Goal: Contribute content: Contribute content

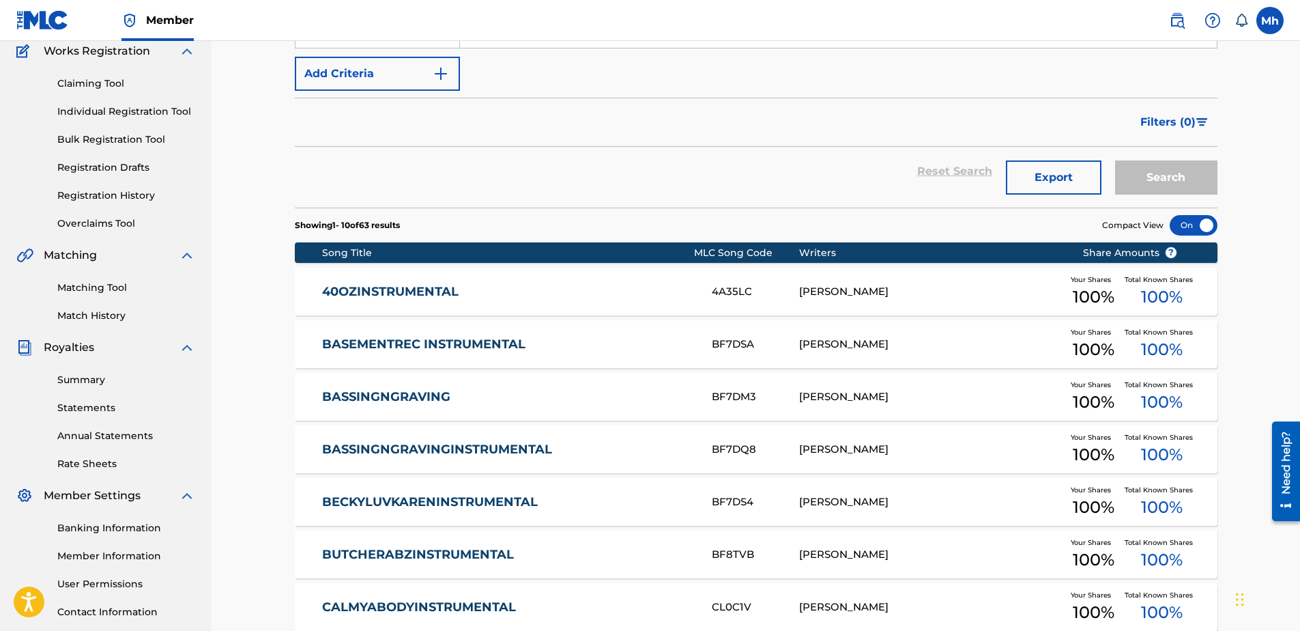
scroll to position [68, 0]
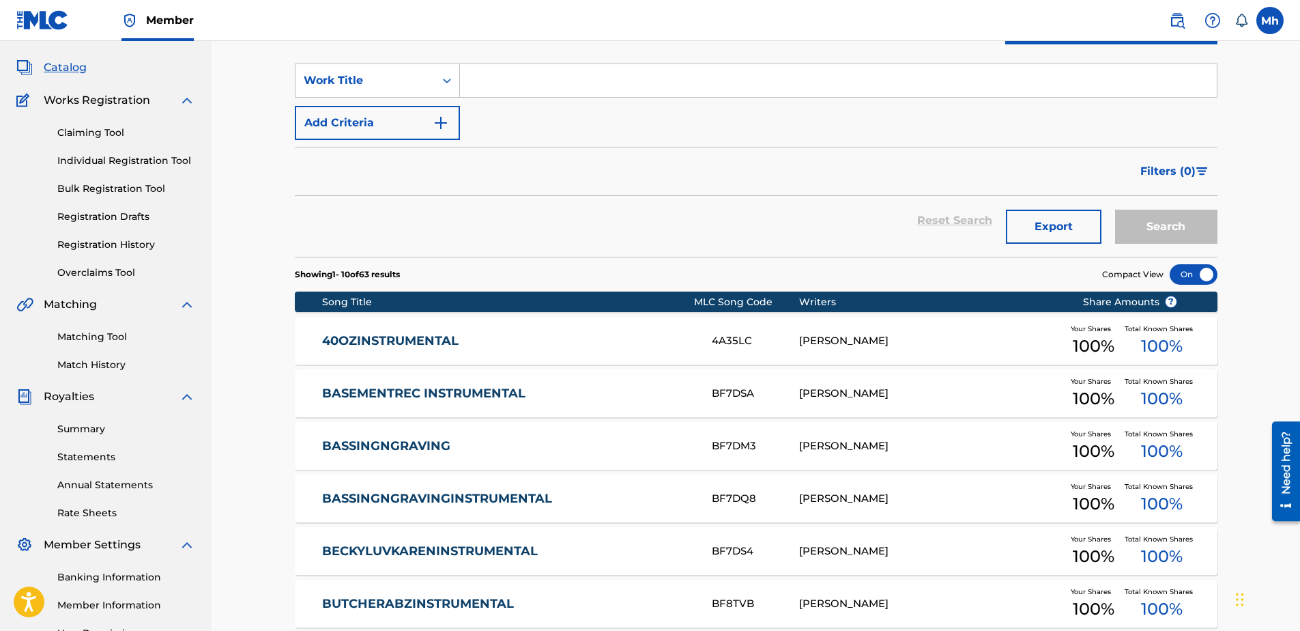
click at [418, 444] on link "BASSINGNGRAVING" at bounding box center [507, 446] width 371 height 16
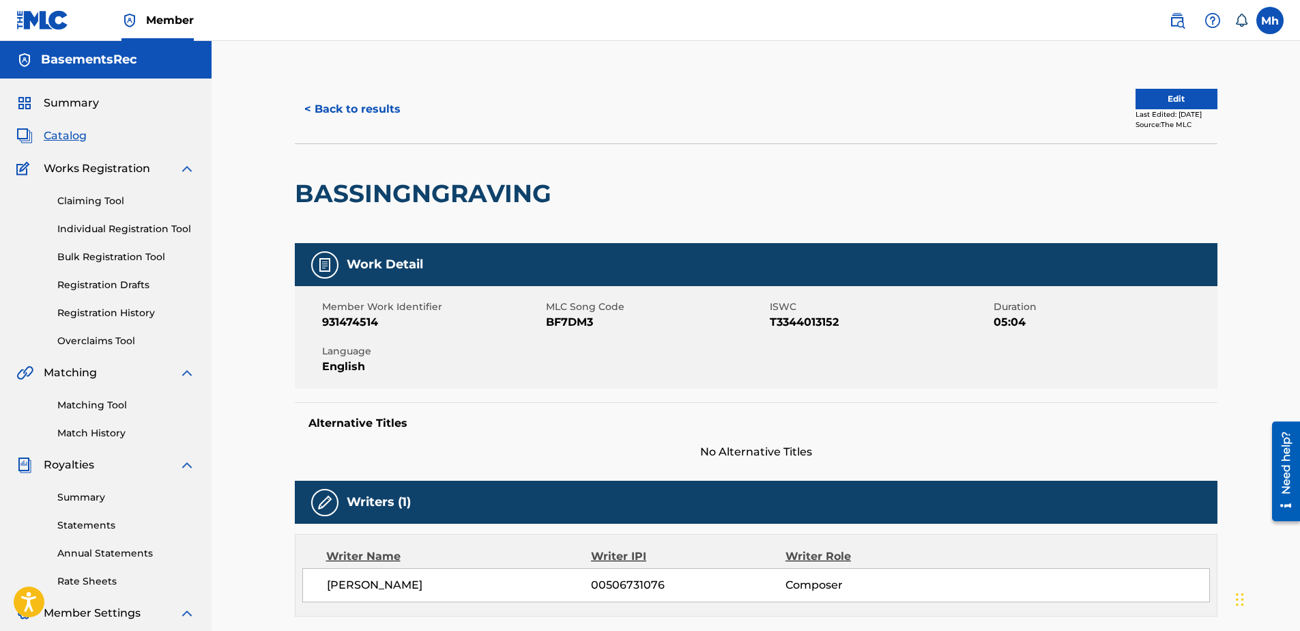
click at [1177, 98] on button "Edit" at bounding box center [1177, 99] width 82 height 20
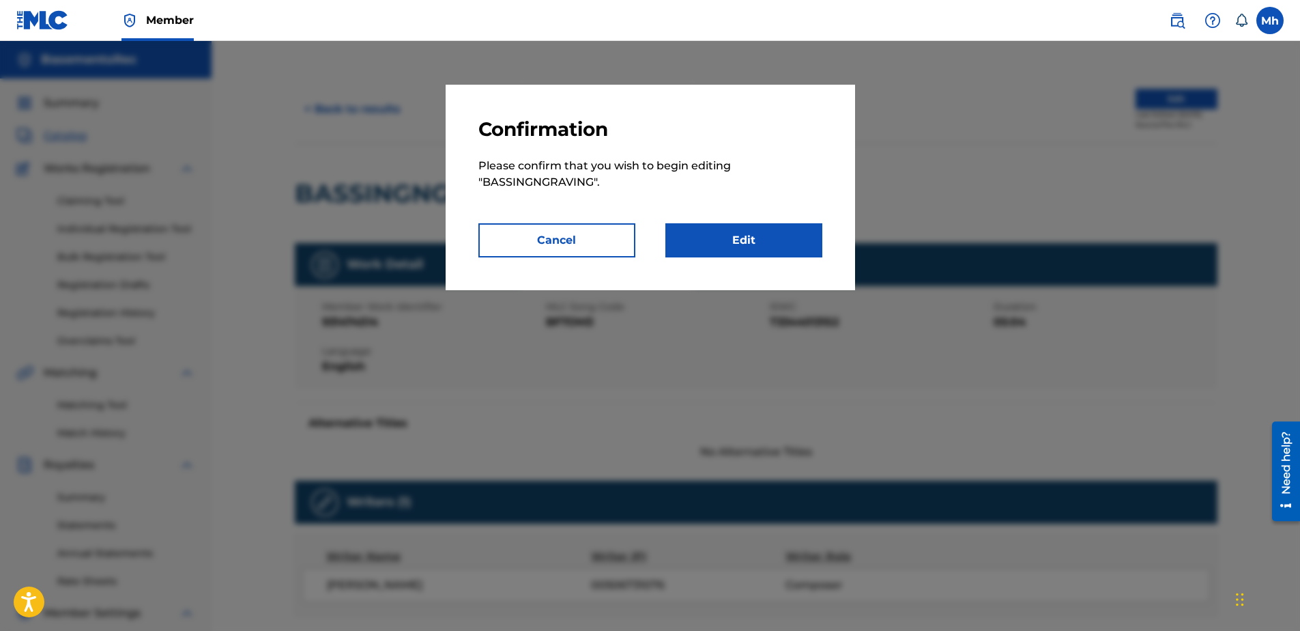
click at [748, 249] on link "Edit" at bounding box center [744, 240] width 157 height 34
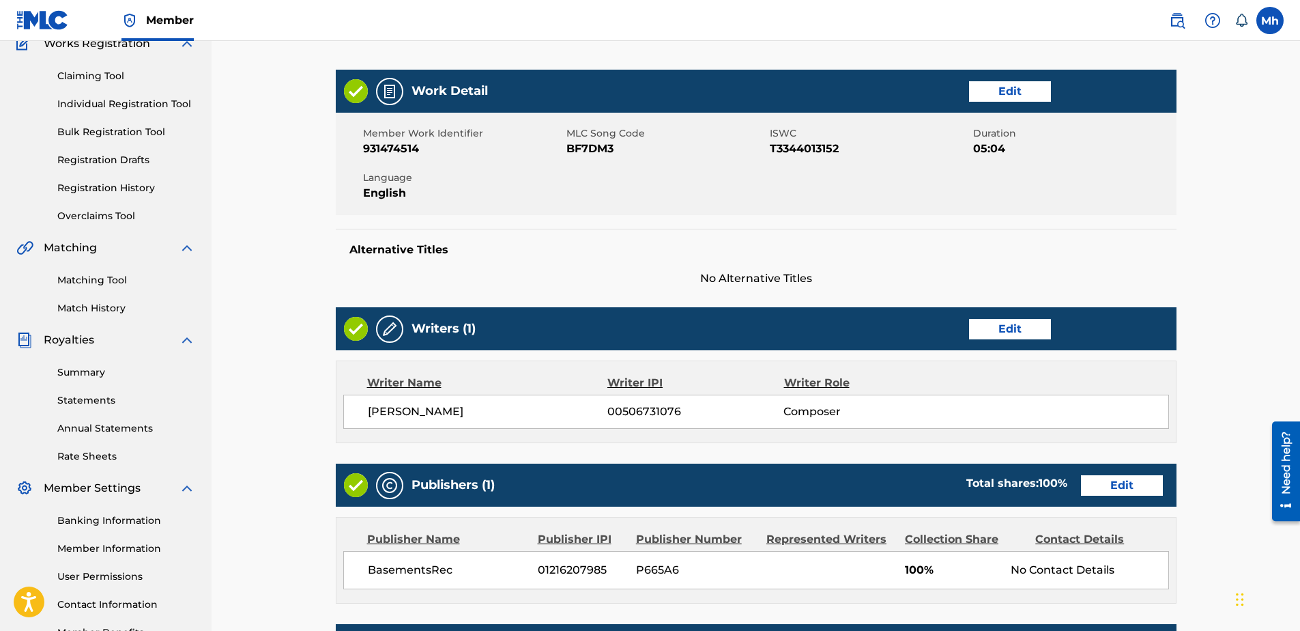
scroll to position [68, 0]
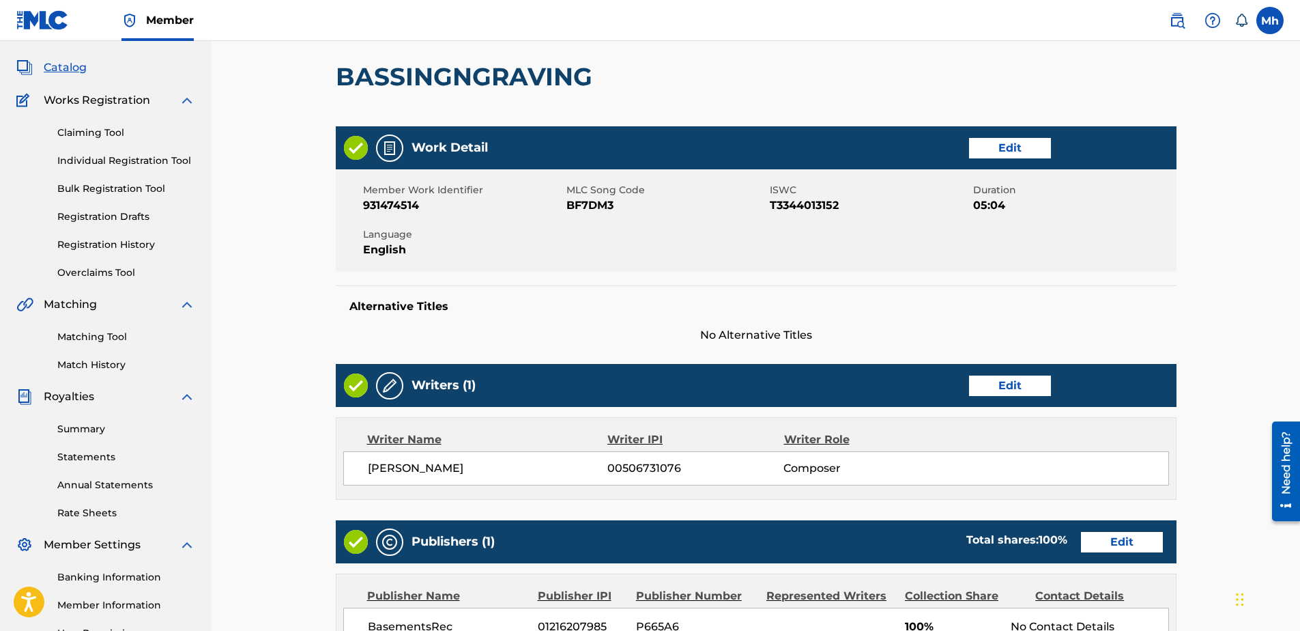
click at [1019, 149] on link "Edit" at bounding box center [1010, 148] width 82 height 20
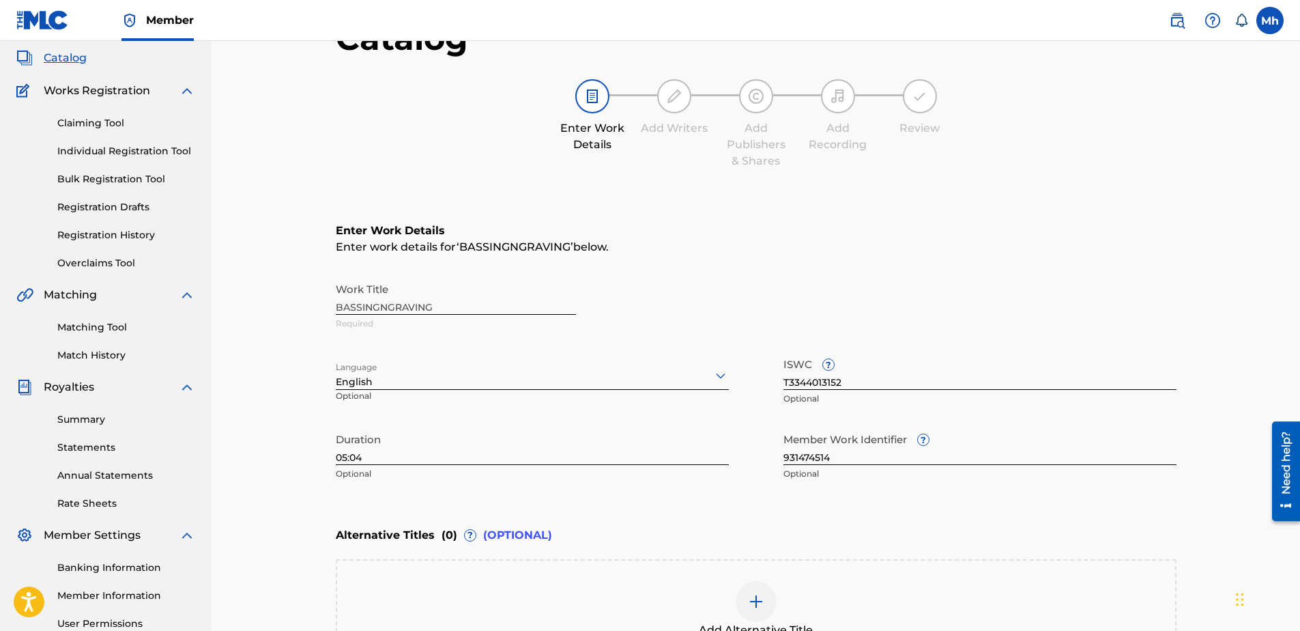
scroll to position [70, 0]
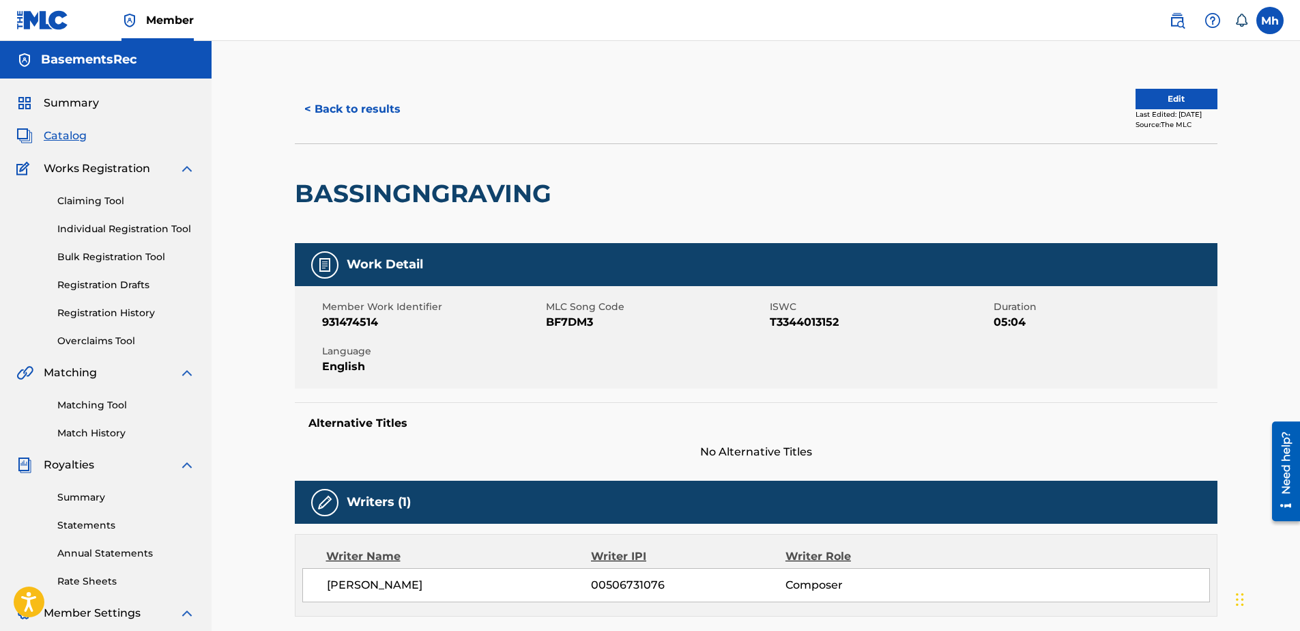
click at [333, 111] on button "< Back to results" at bounding box center [352, 109] width 115 height 34
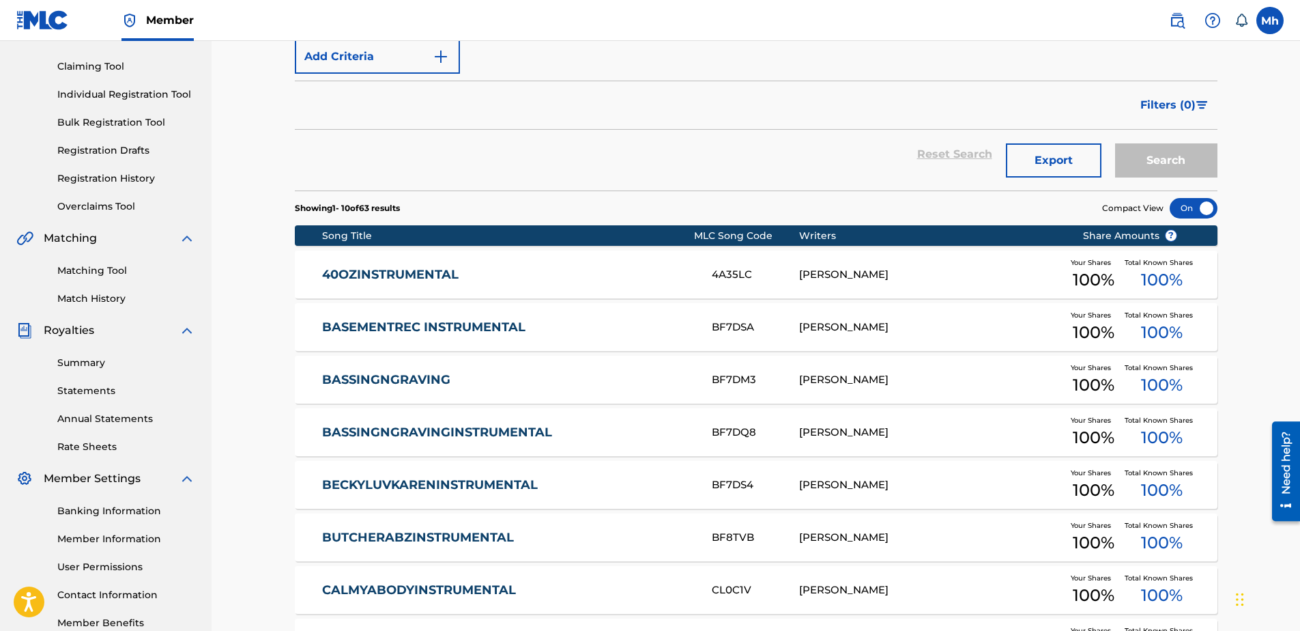
scroll to position [137, 0]
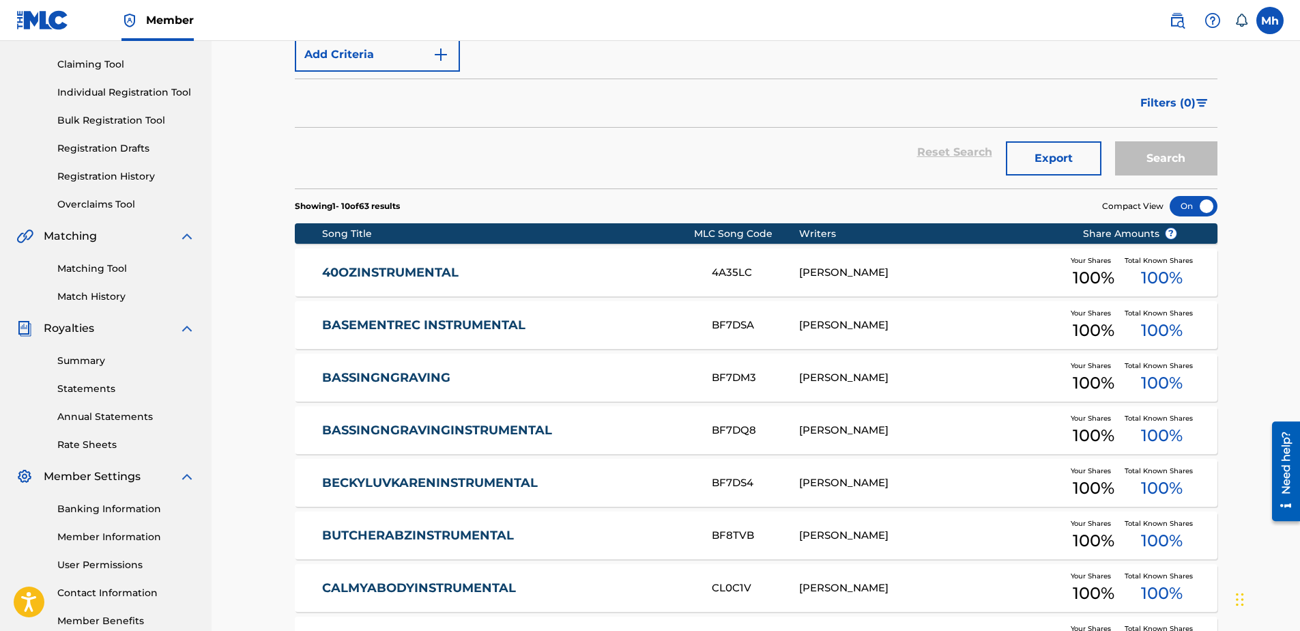
click at [472, 427] on link "BASSINGNGRAVINGINSTRUMENTAL" at bounding box center [507, 431] width 371 height 16
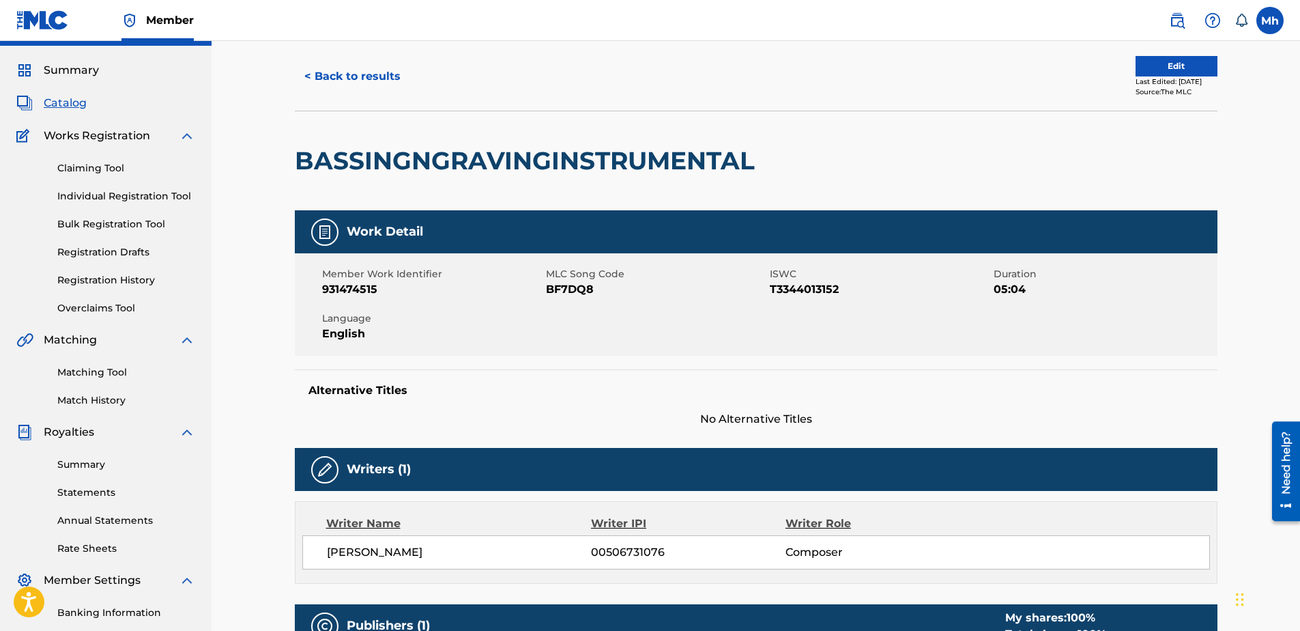
scroll to position [32, 0]
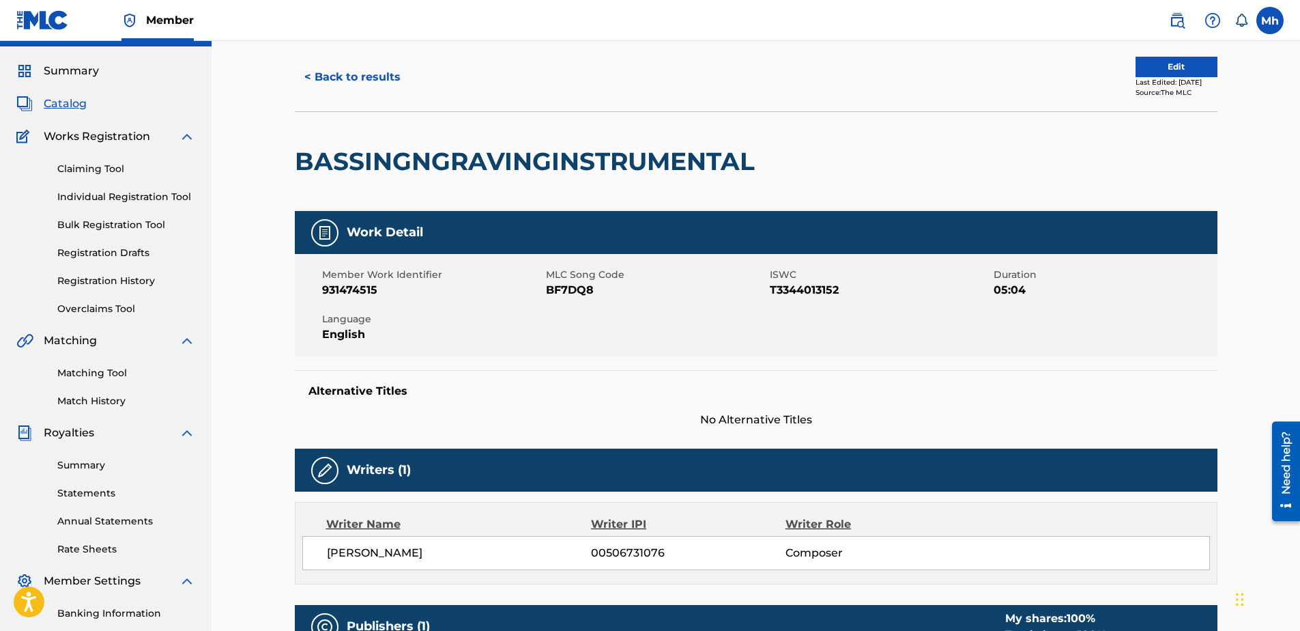
click at [1150, 74] on button "Edit" at bounding box center [1177, 67] width 82 height 20
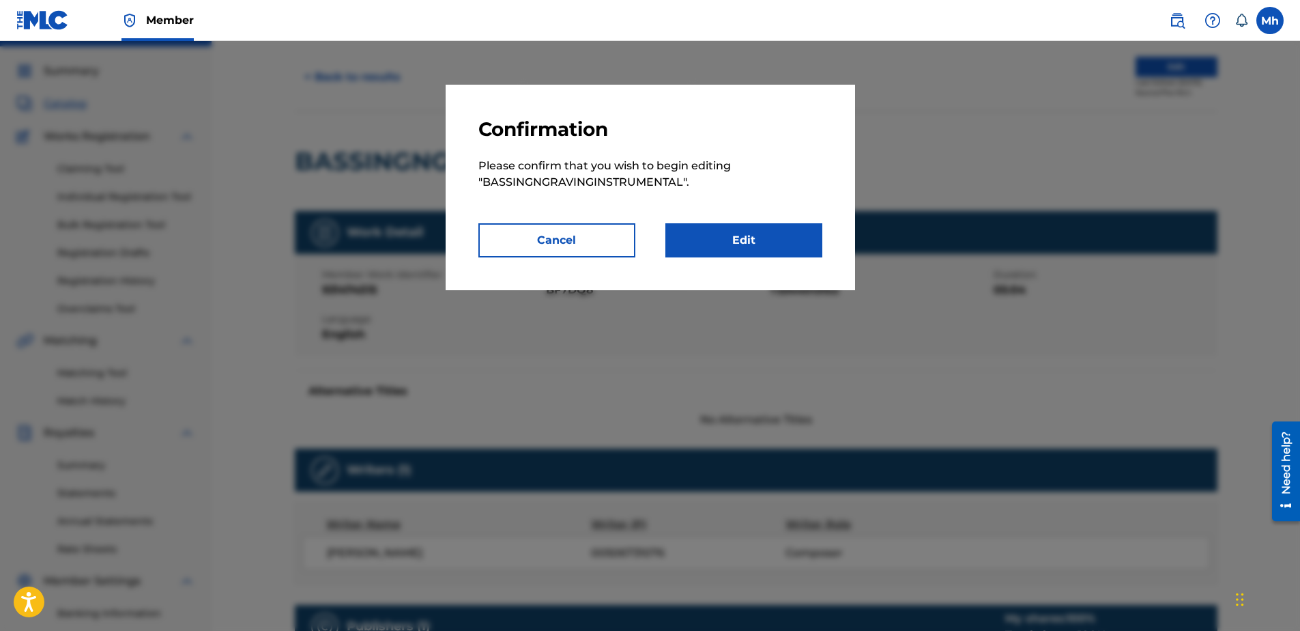
click at [743, 236] on link "Edit" at bounding box center [744, 240] width 157 height 34
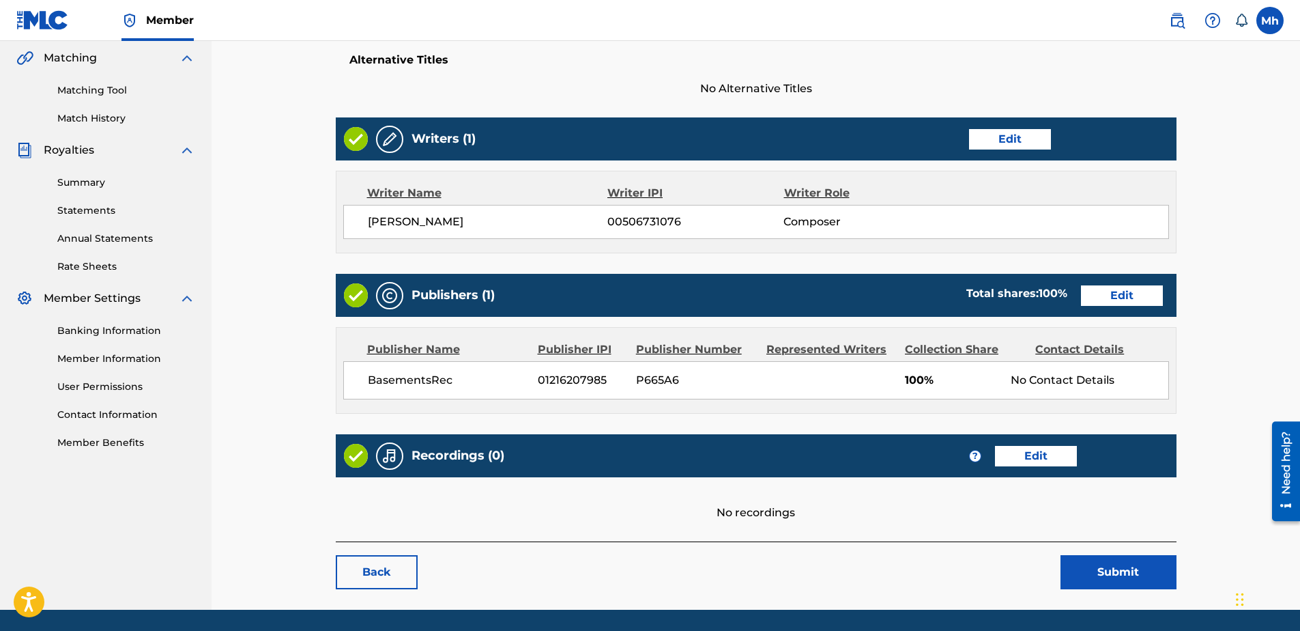
scroll to position [341, 0]
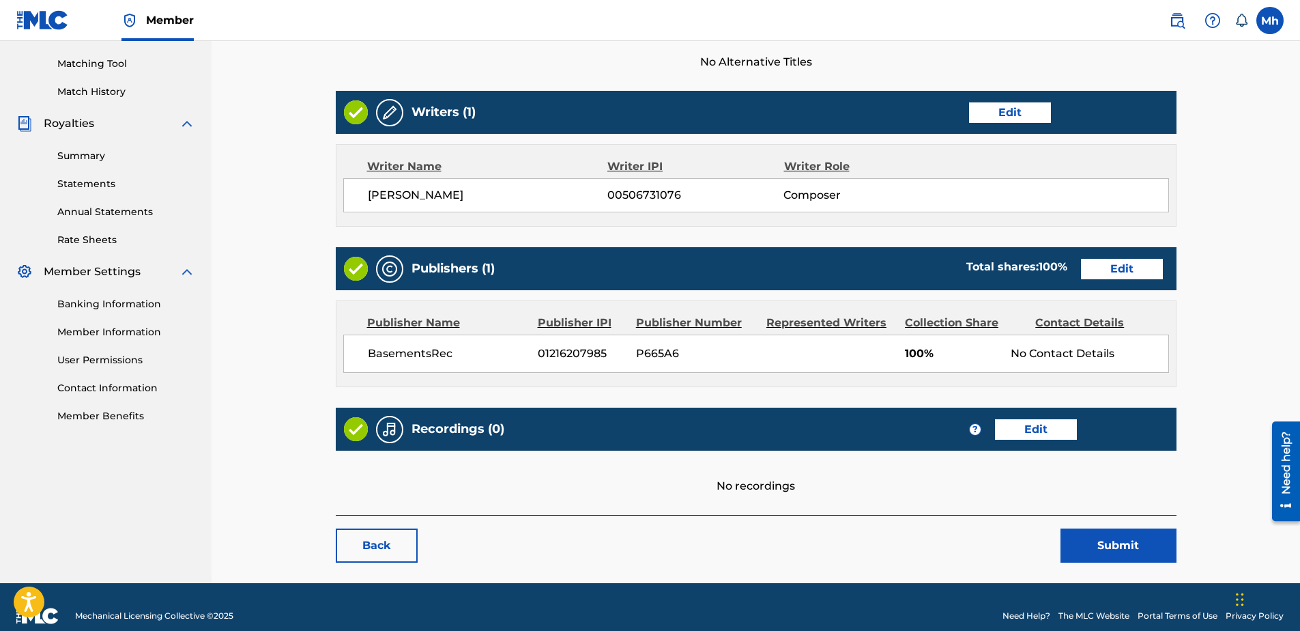
click at [1035, 435] on link "Edit" at bounding box center [1036, 429] width 82 height 20
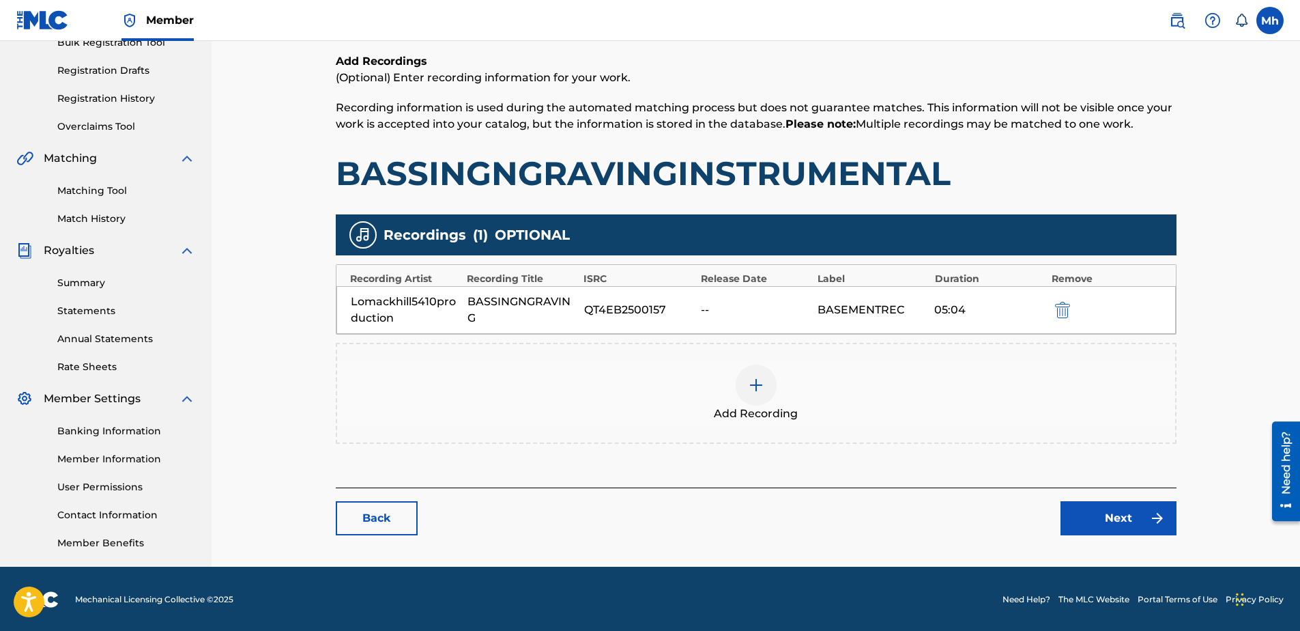
scroll to position [216, 0]
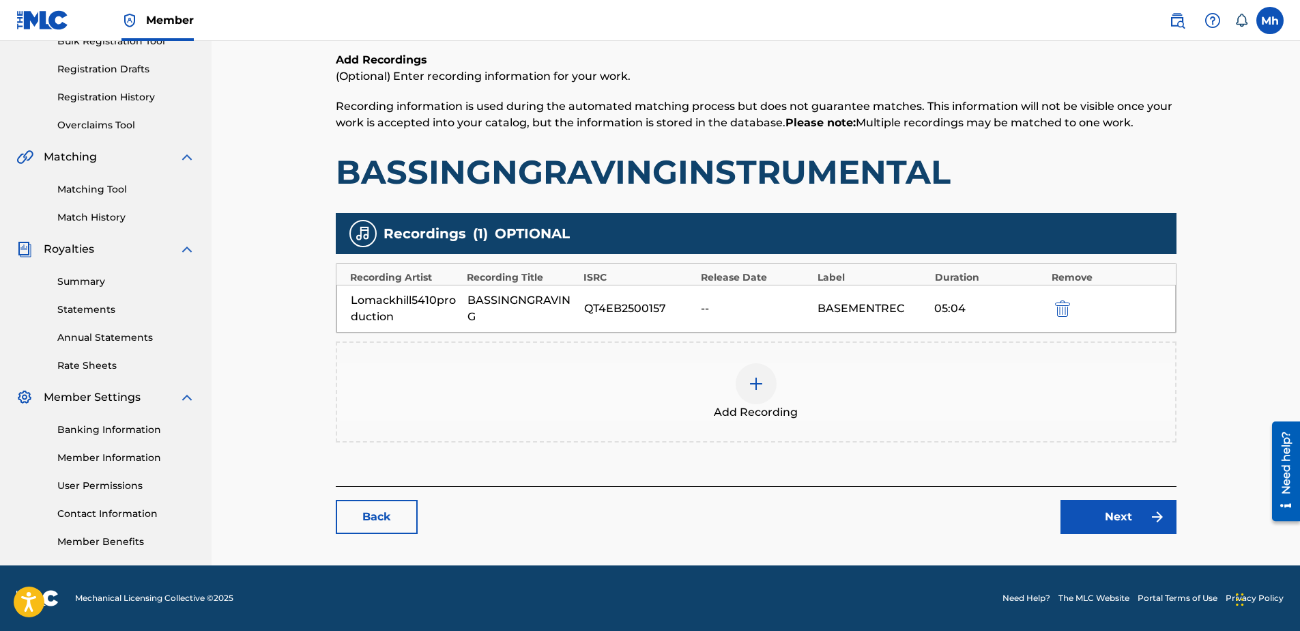
click at [1115, 513] on link "Next" at bounding box center [1119, 517] width 116 height 34
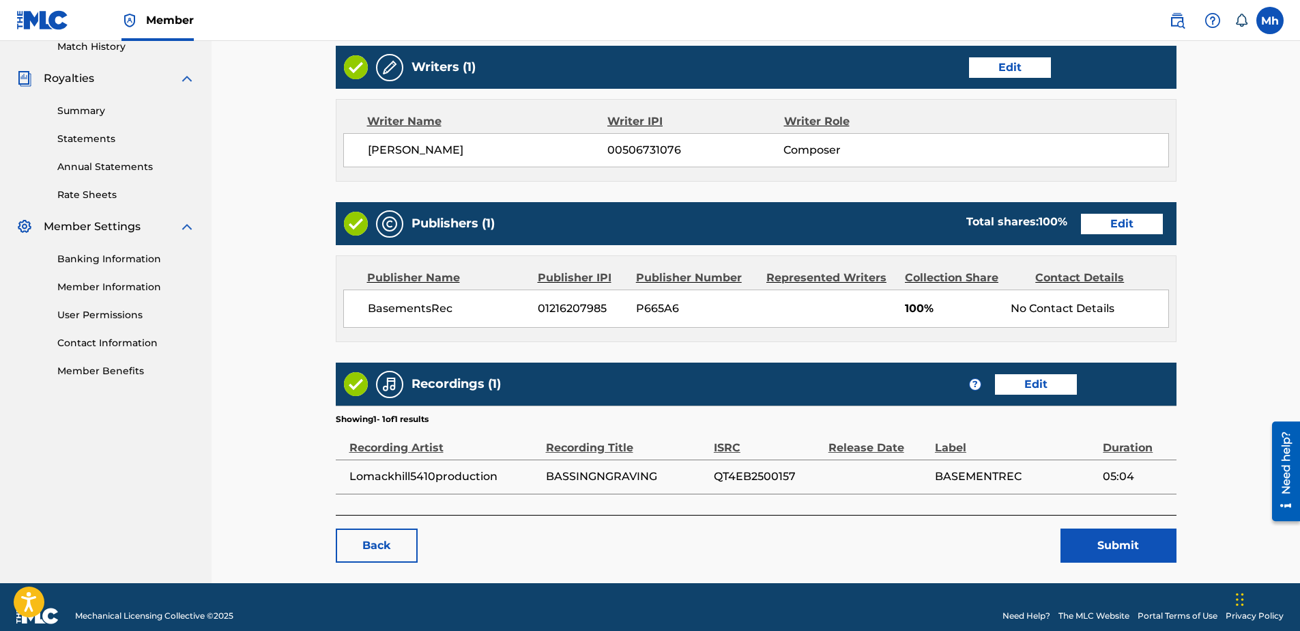
scroll to position [404, 0]
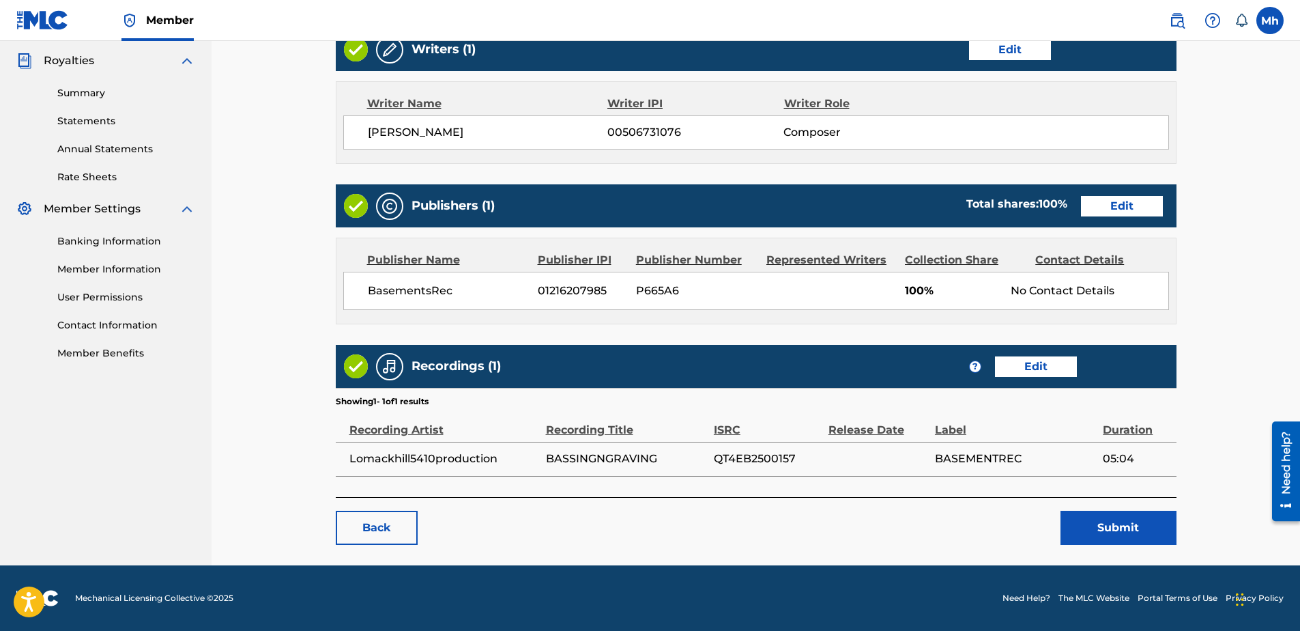
click at [1115, 530] on button "Submit" at bounding box center [1119, 528] width 116 height 34
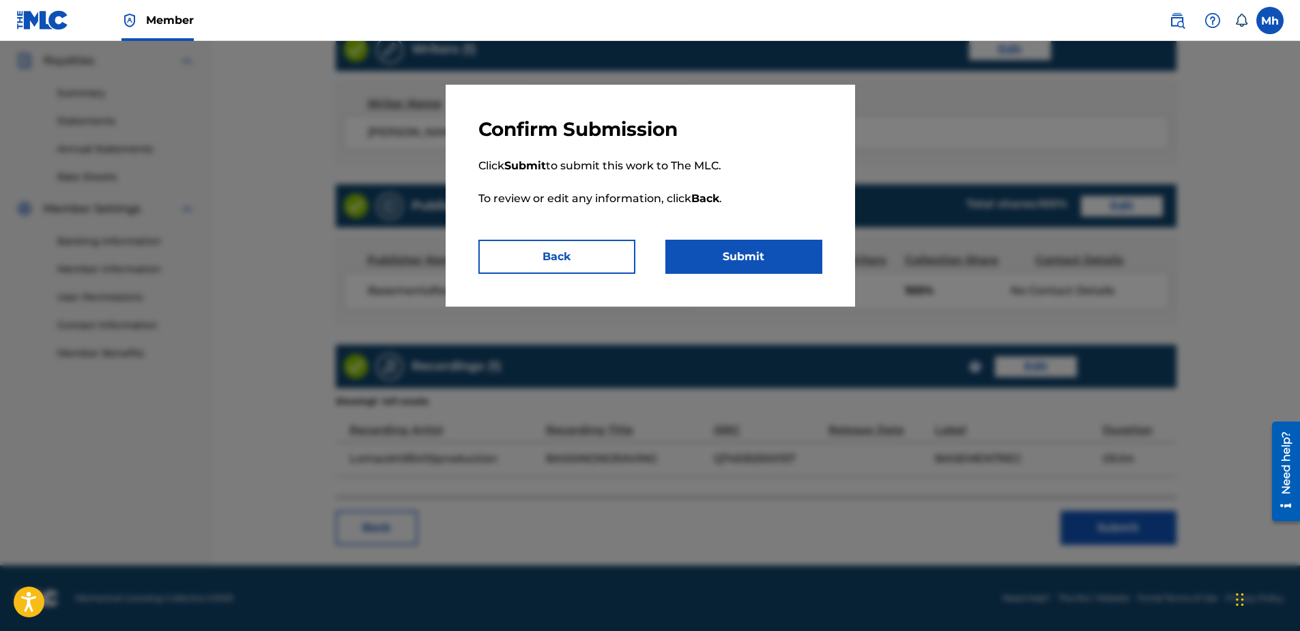
click at [727, 252] on button "Submit" at bounding box center [744, 257] width 157 height 34
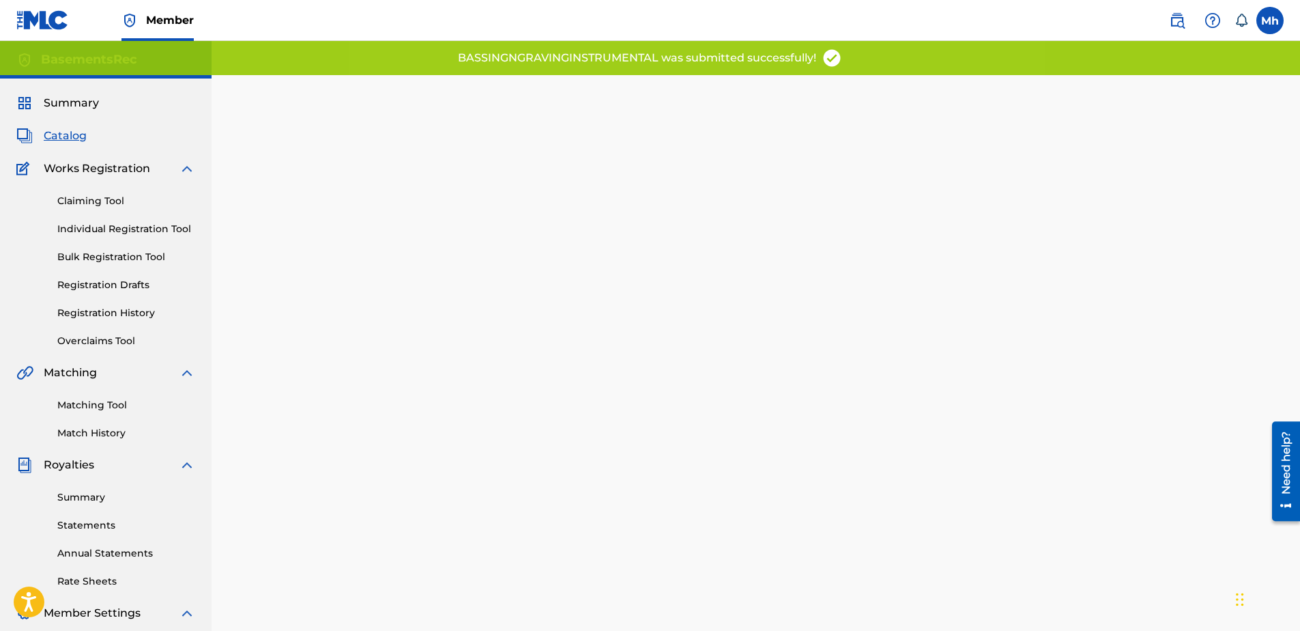
click at [59, 134] on span "Catalog" at bounding box center [65, 136] width 43 height 16
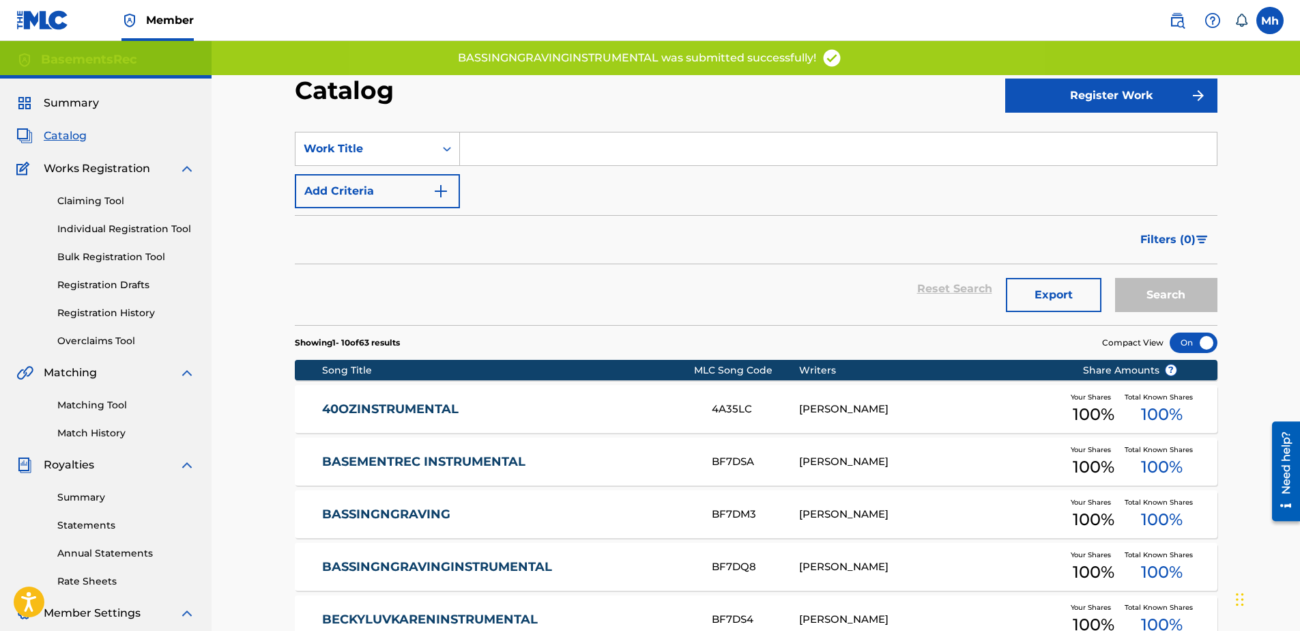
scroll to position [68, 0]
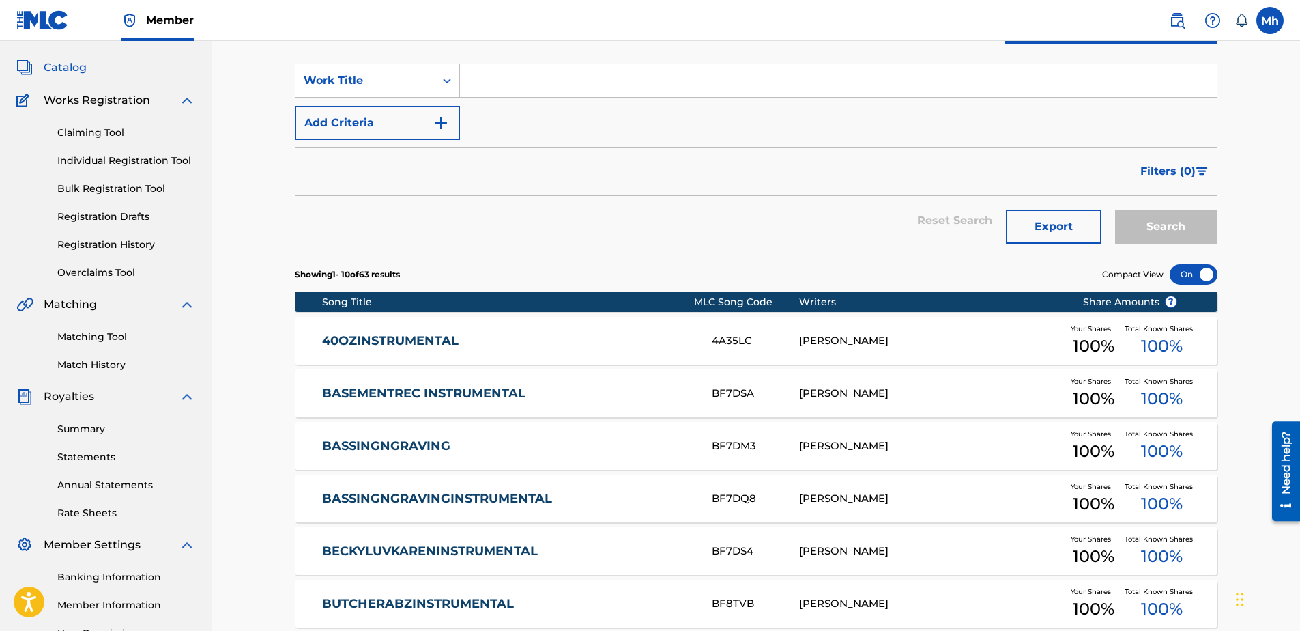
drag, startPoint x: 515, startPoint y: 445, endPoint x: 497, endPoint y: 440, distance: 18.4
click at [497, 440] on link "BASSINGNGRAVING" at bounding box center [507, 446] width 371 height 16
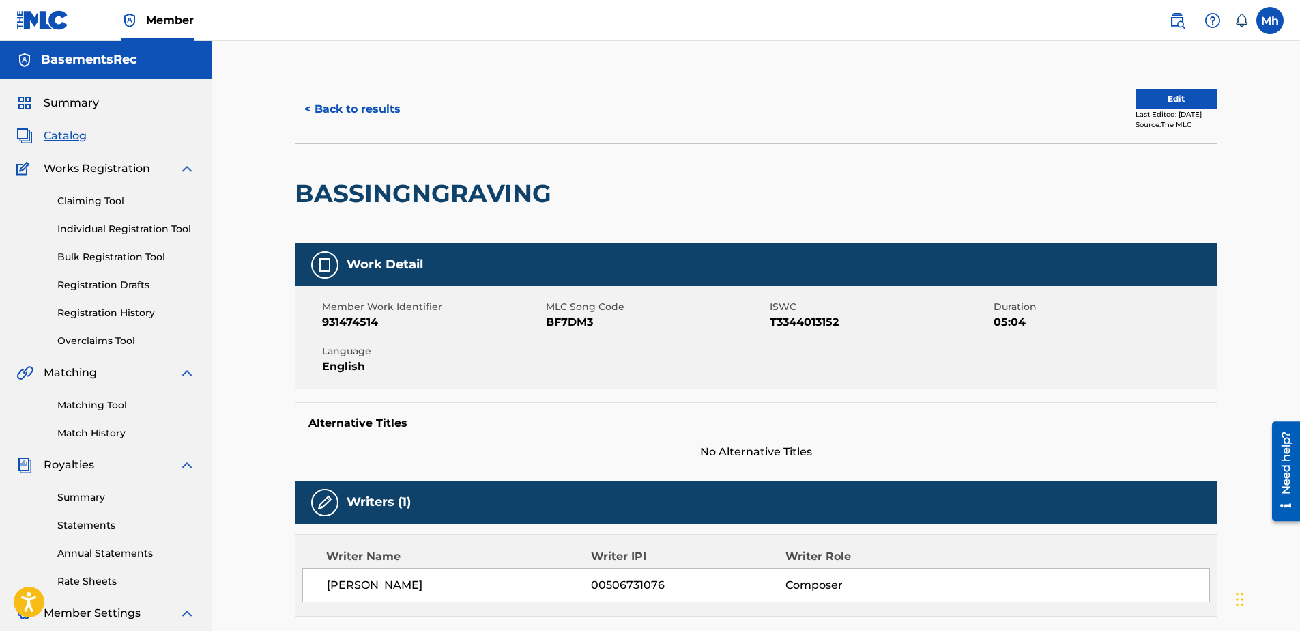
click at [366, 108] on button "< Back to results" at bounding box center [352, 109] width 115 height 34
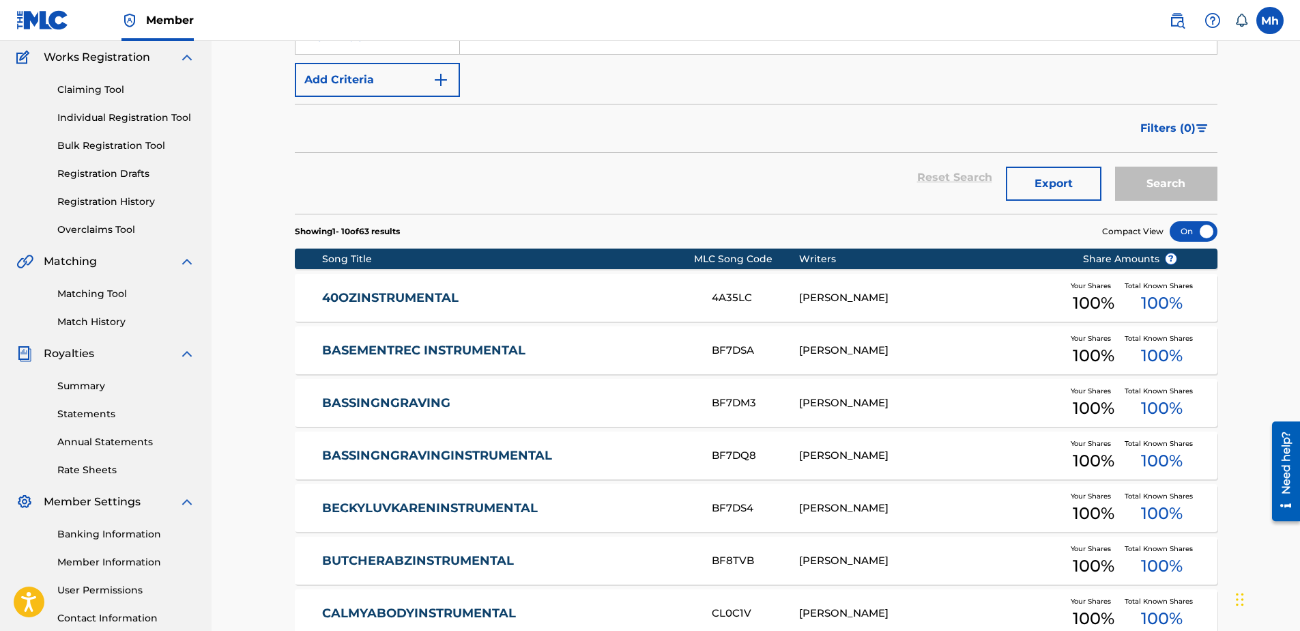
scroll to position [68, 0]
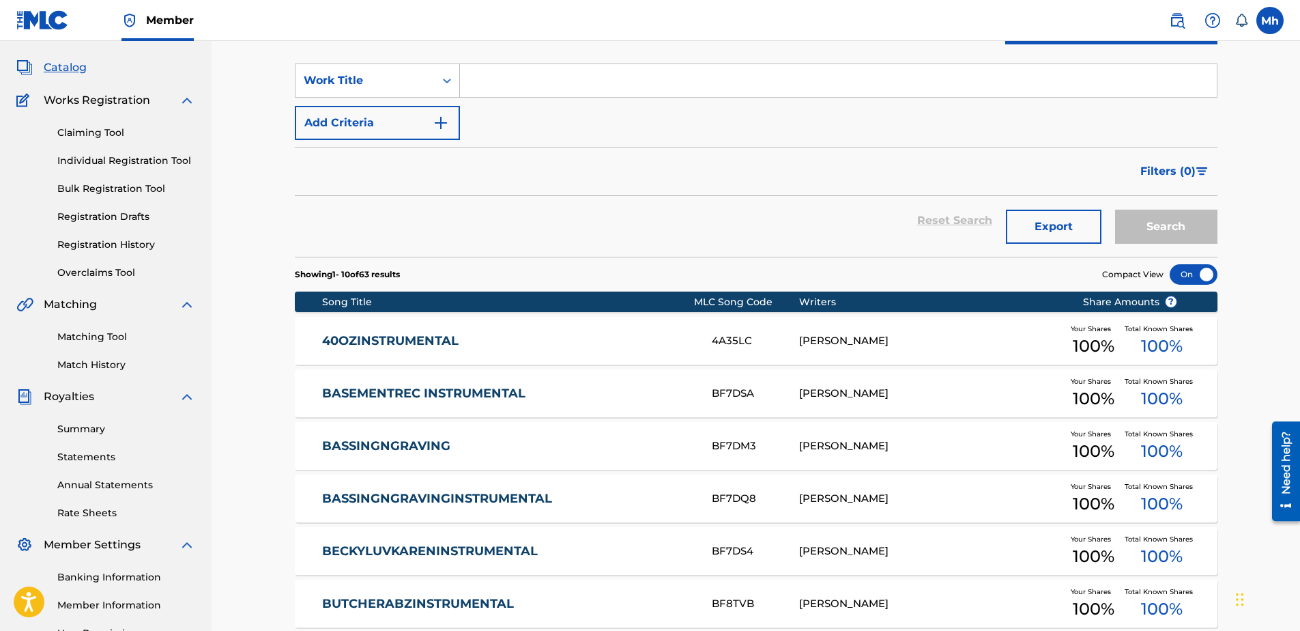
click at [150, 163] on link "Individual Registration Tool" at bounding box center [126, 161] width 138 height 14
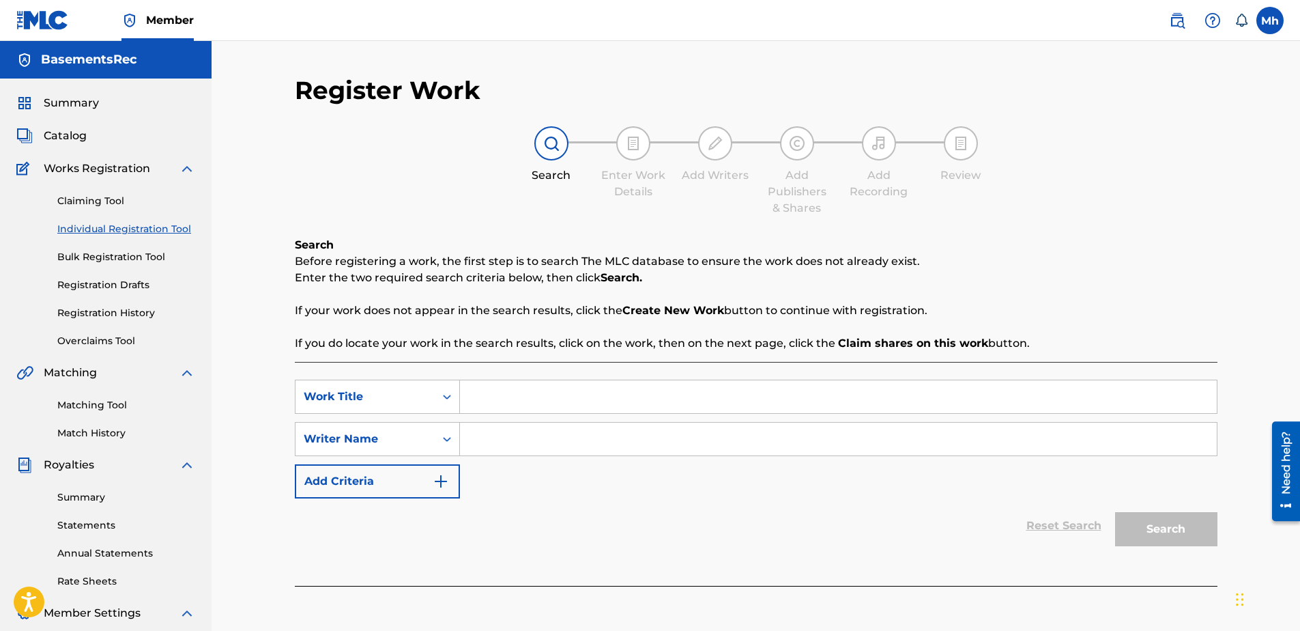
paste input "WALKINGPAUSEINSTRUMENTAL"
type input "WALKINGPAUSEINSTRUMENTAL"
click at [475, 437] on input "Search Form" at bounding box center [838, 439] width 757 height 33
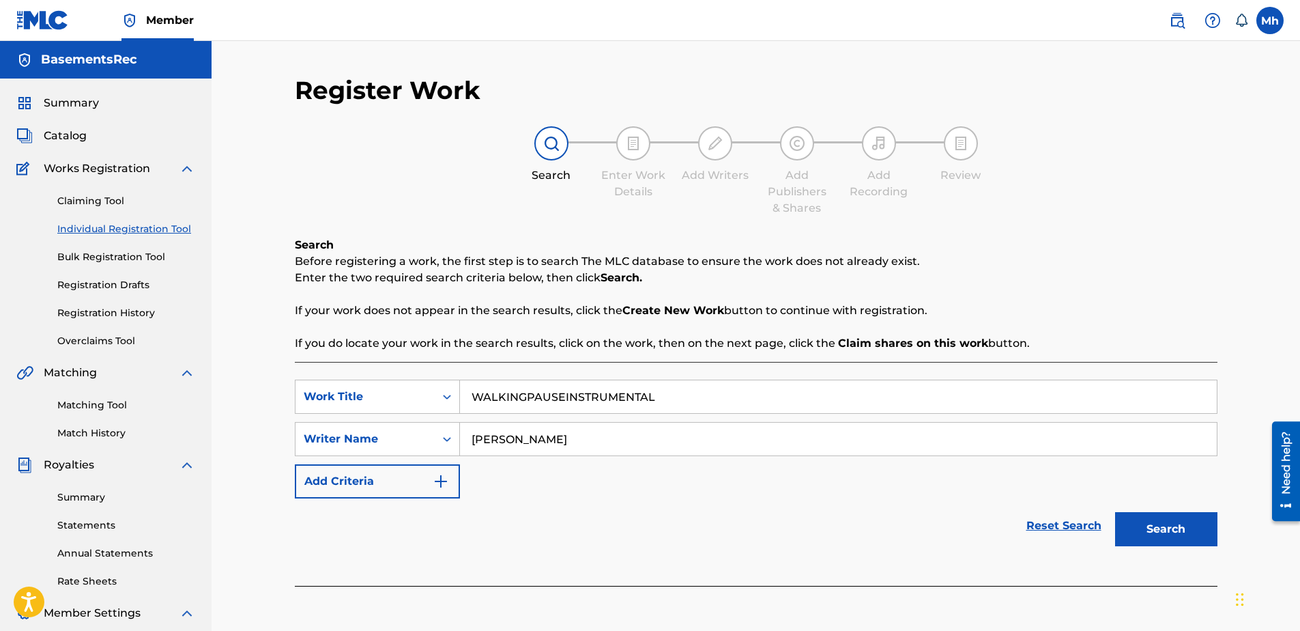
type input "[PERSON_NAME]"
click at [1178, 526] on button "Search" at bounding box center [1166, 529] width 102 height 34
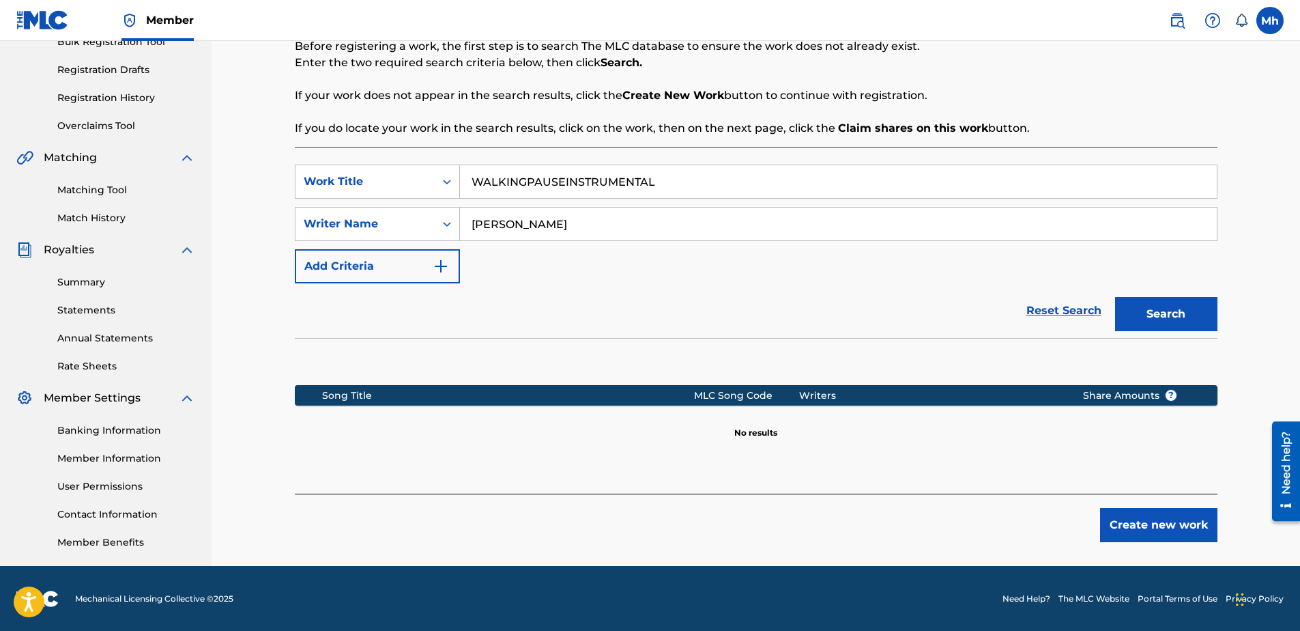
scroll to position [216, 0]
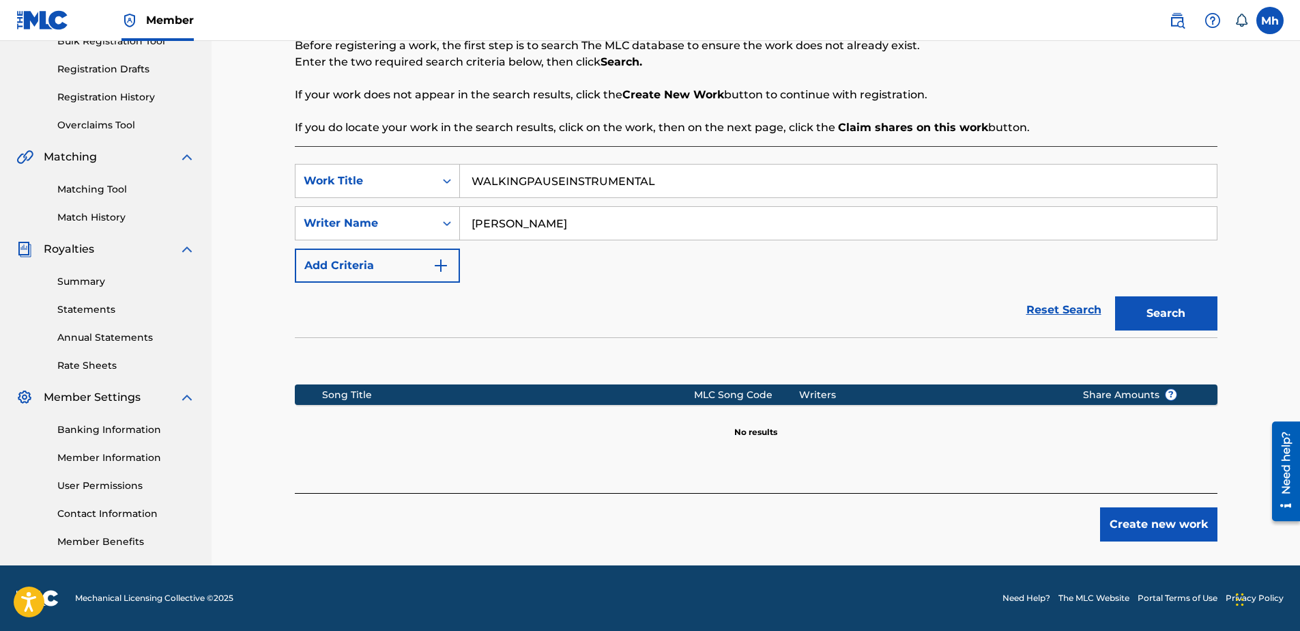
click at [1154, 532] on button "Create new work" at bounding box center [1158, 524] width 117 height 34
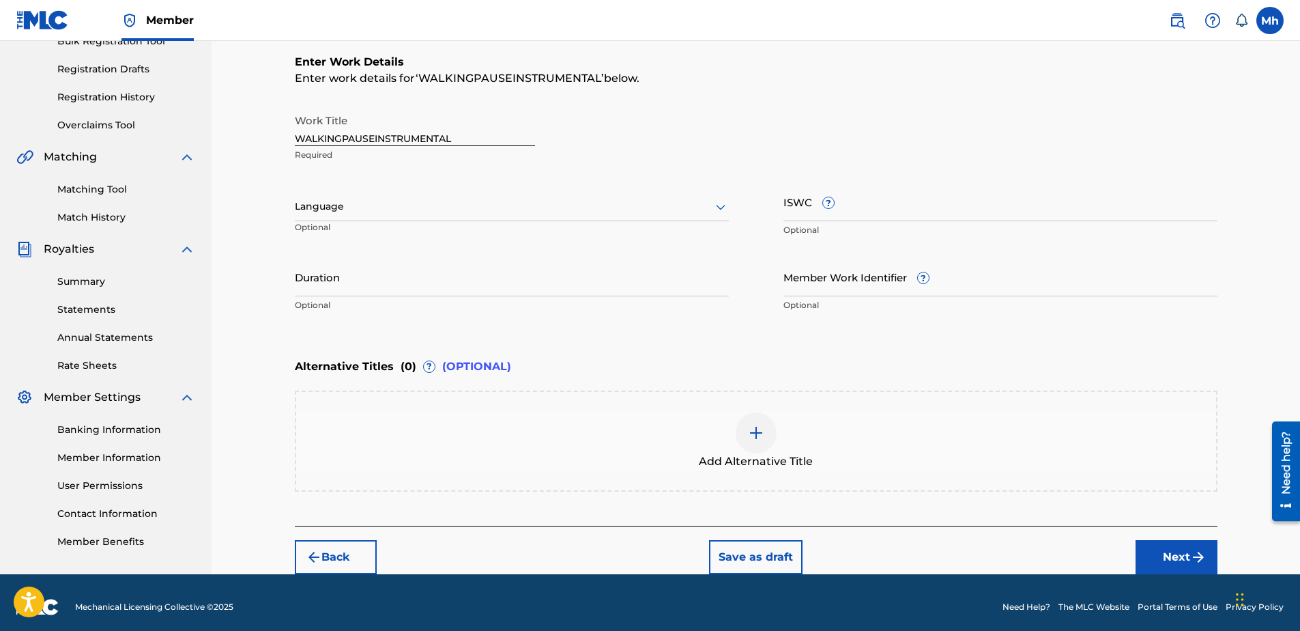
click at [496, 209] on div at bounding box center [512, 206] width 434 height 17
click at [497, 227] on div "English" at bounding box center [512, 236] width 433 height 31
click at [401, 287] on input "Duration" at bounding box center [512, 276] width 434 height 39
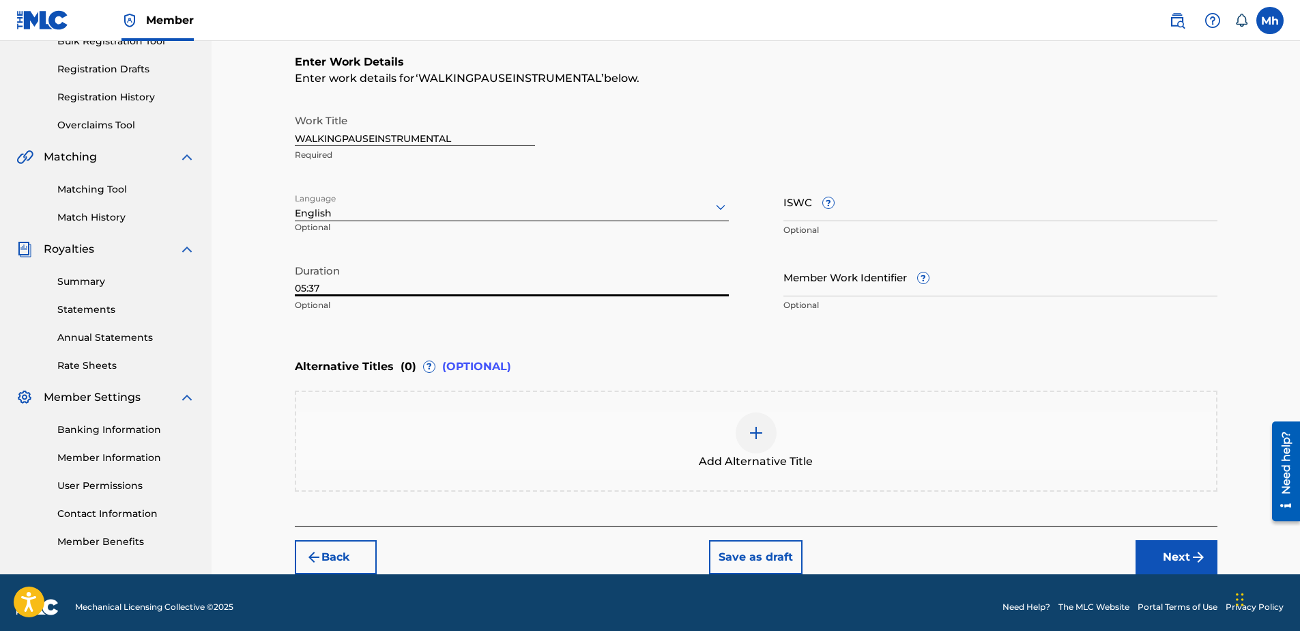
type input "05:37"
click at [883, 285] on input "Member Work Identifier ?" at bounding box center [1001, 276] width 434 height 39
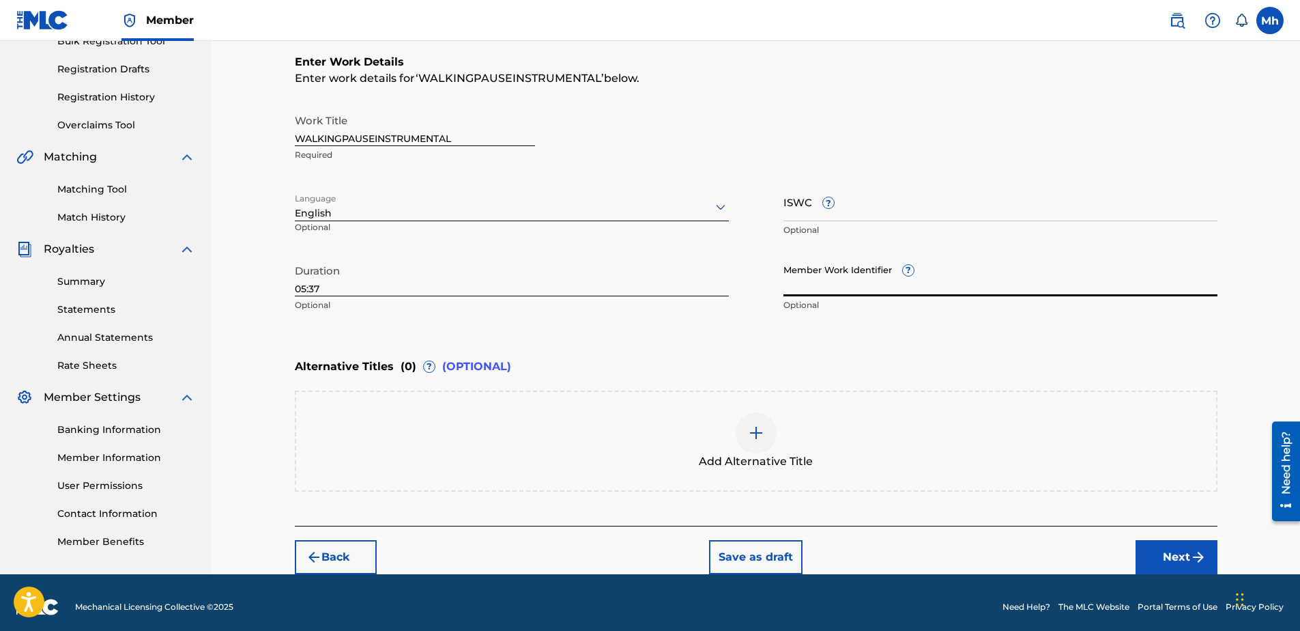
paste input "932174876"
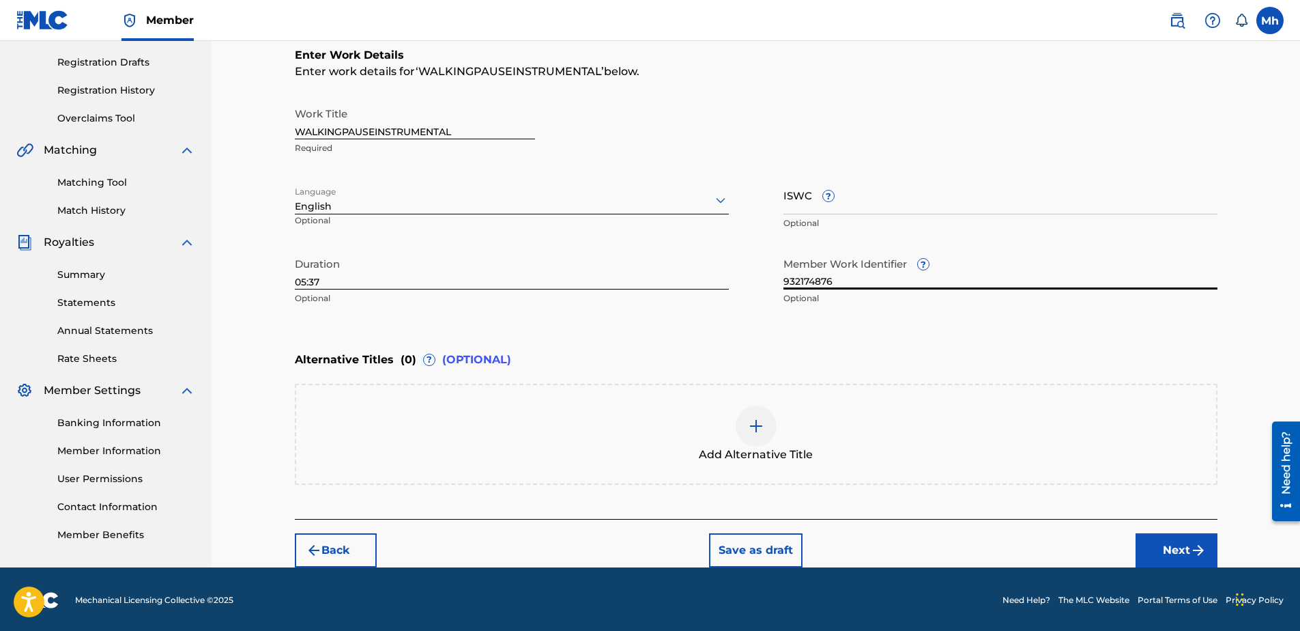
scroll to position [225, 0]
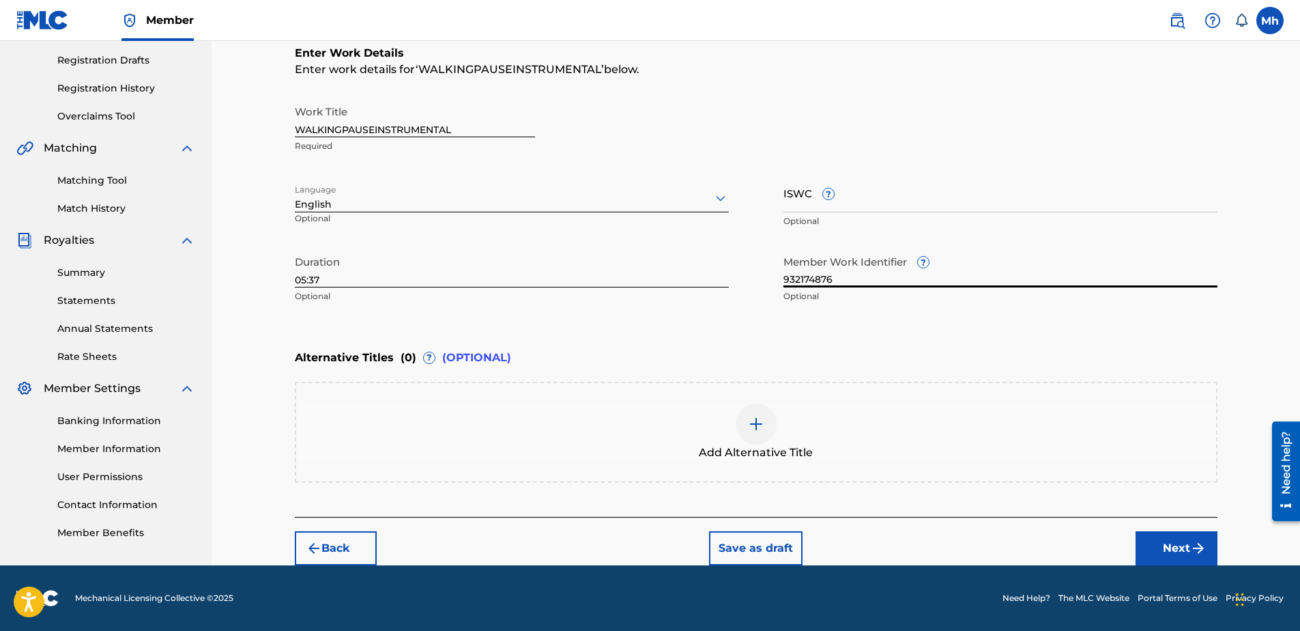
type input "932174876"
click at [1182, 546] on button "Next" at bounding box center [1177, 548] width 82 height 34
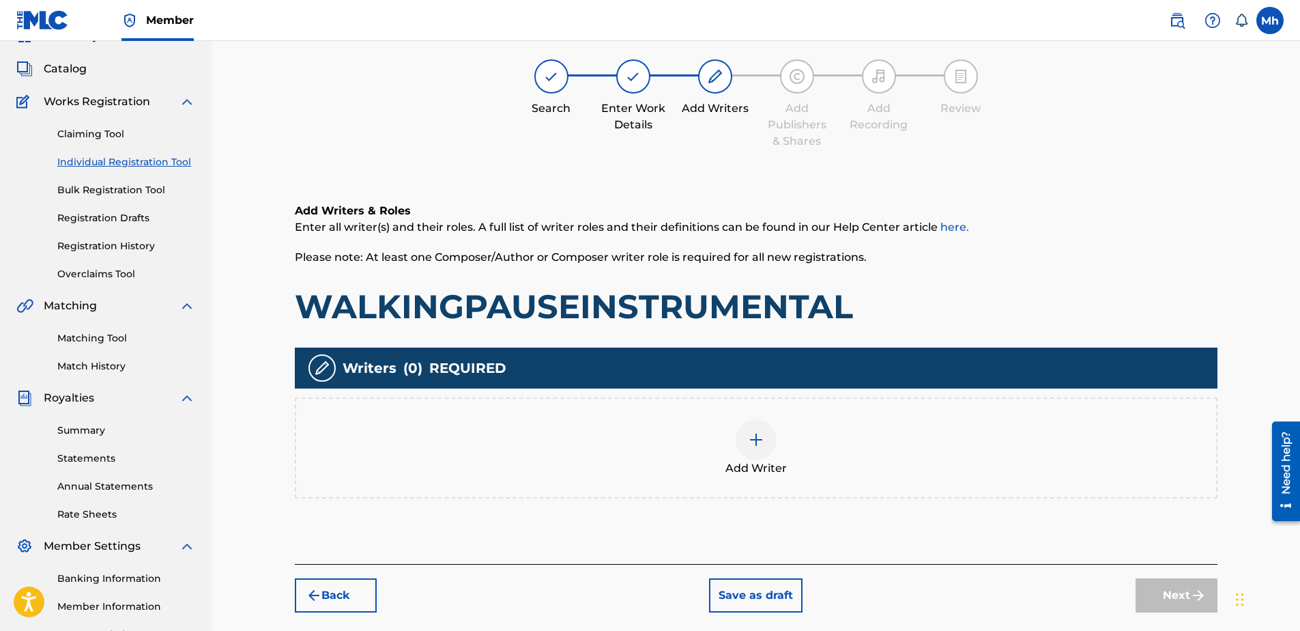
scroll to position [61, 0]
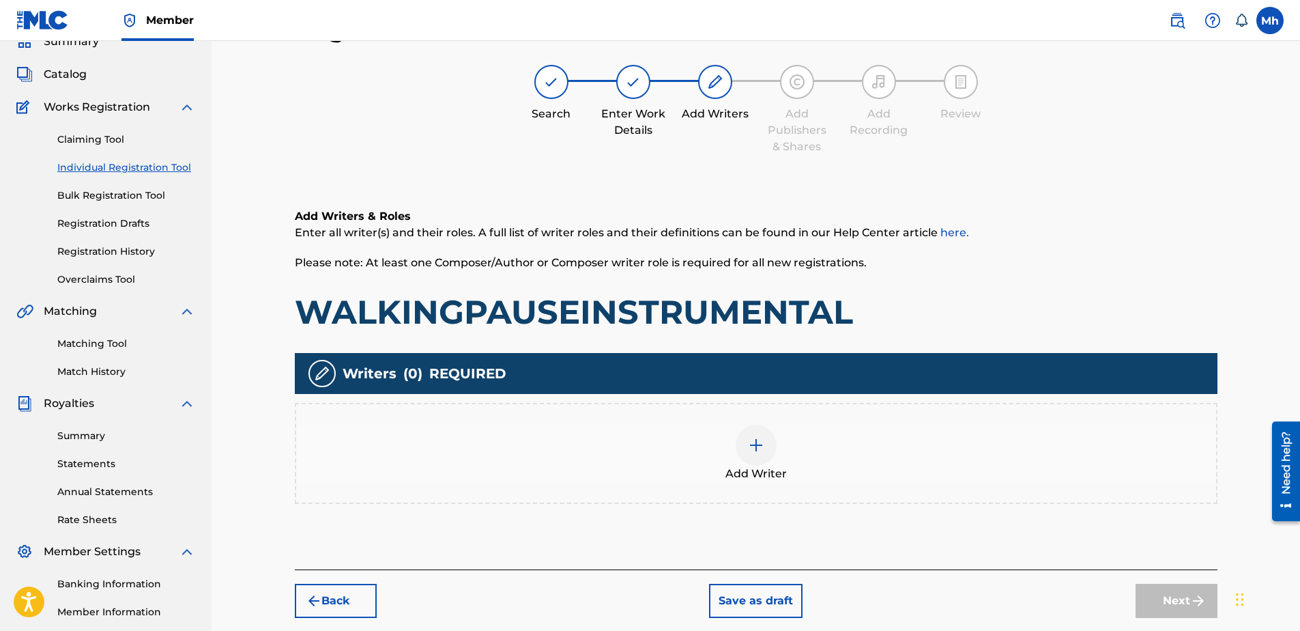
click at [754, 446] on img at bounding box center [756, 445] width 16 height 16
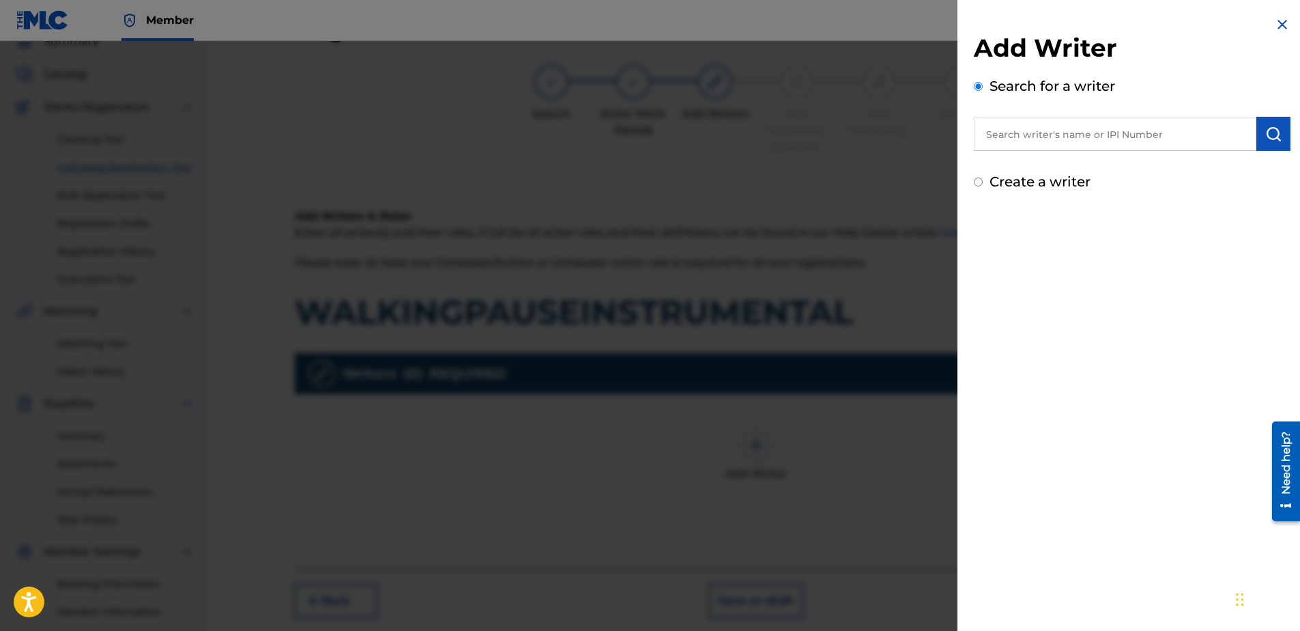
click at [982, 184] on input "Create a writer" at bounding box center [978, 181] width 9 height 9
radio input "false"
radio input "true"
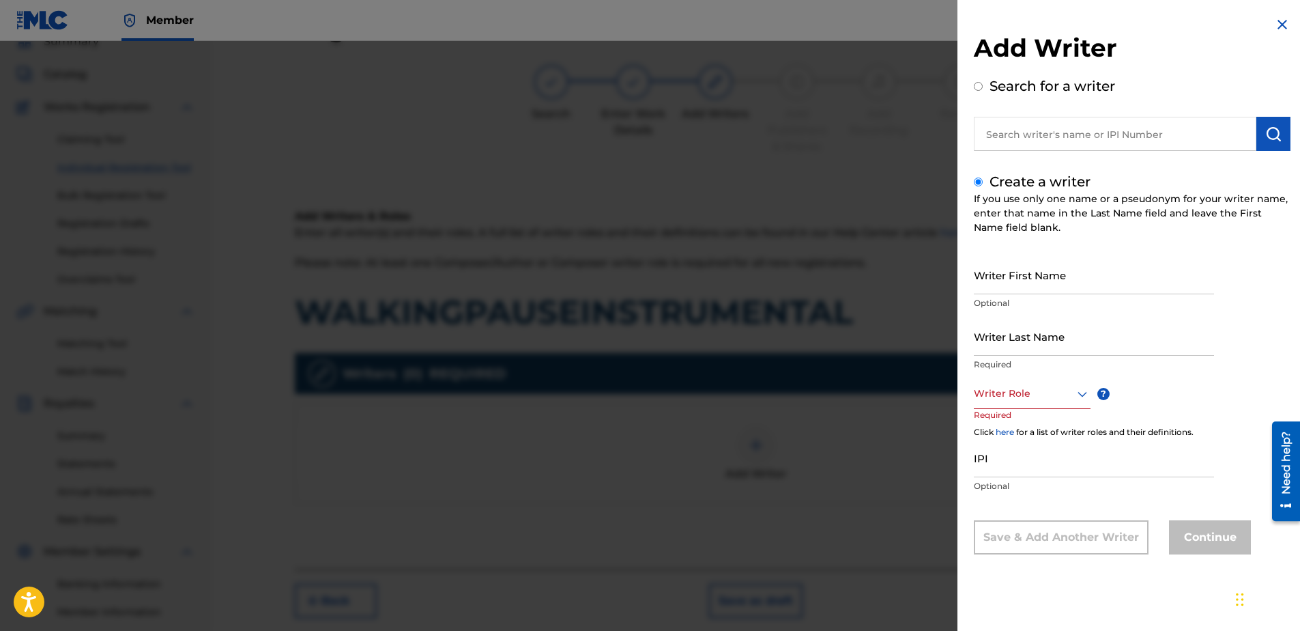
click at [1005, 276] on input "Writer First Name" at bounding box center [1094, 274] width 240 height 39
type input "mark"
type input "hill"
click at [1049, 399] on div at bounding box center [1032, 393] width 117 height 17
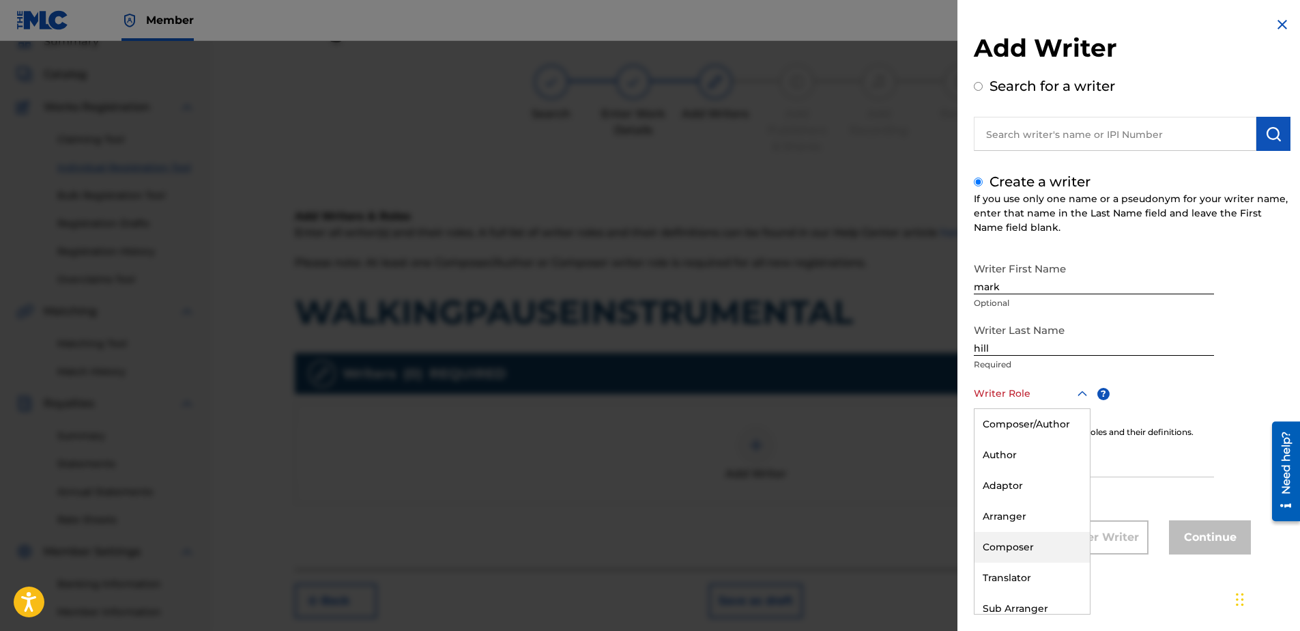
click at [1031, 540] on div "Composer" at bounding box center [1032, 547] width 115 height 31
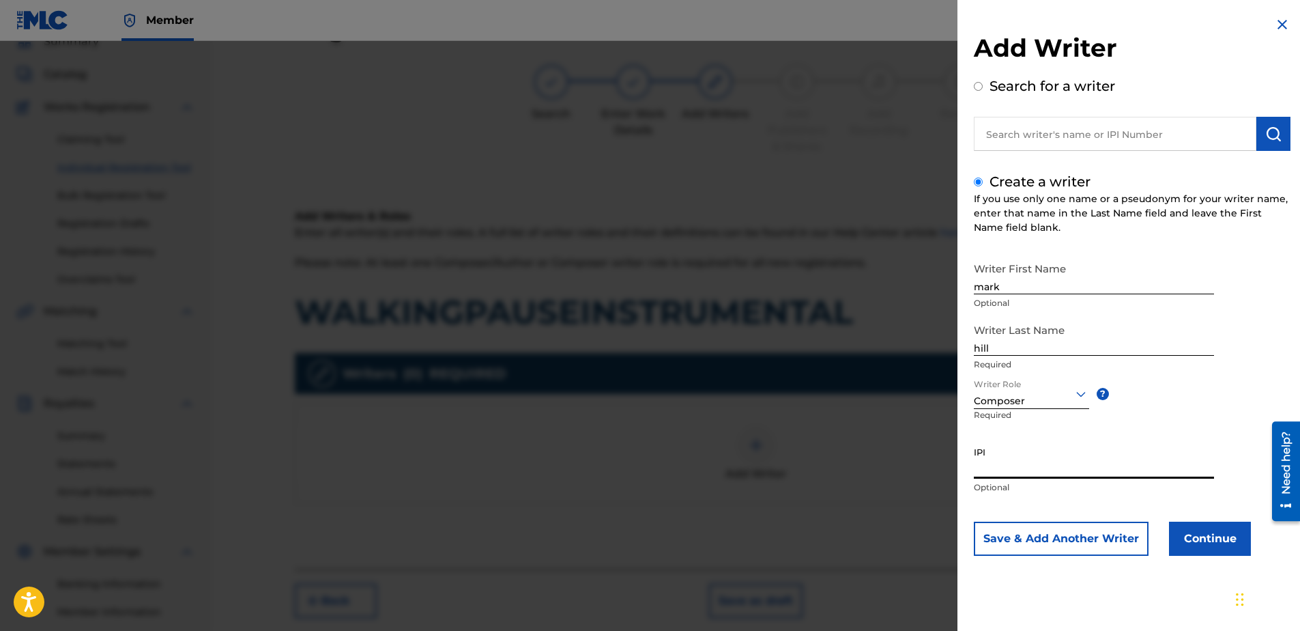
click at [1021, 466] on input "IPI" at bounding box center [1094, 459] width 240 height 39
type input "506731076"
click at [1201, 538] on button "Continue" at bounding box center [1210, 539] width 82 height 34
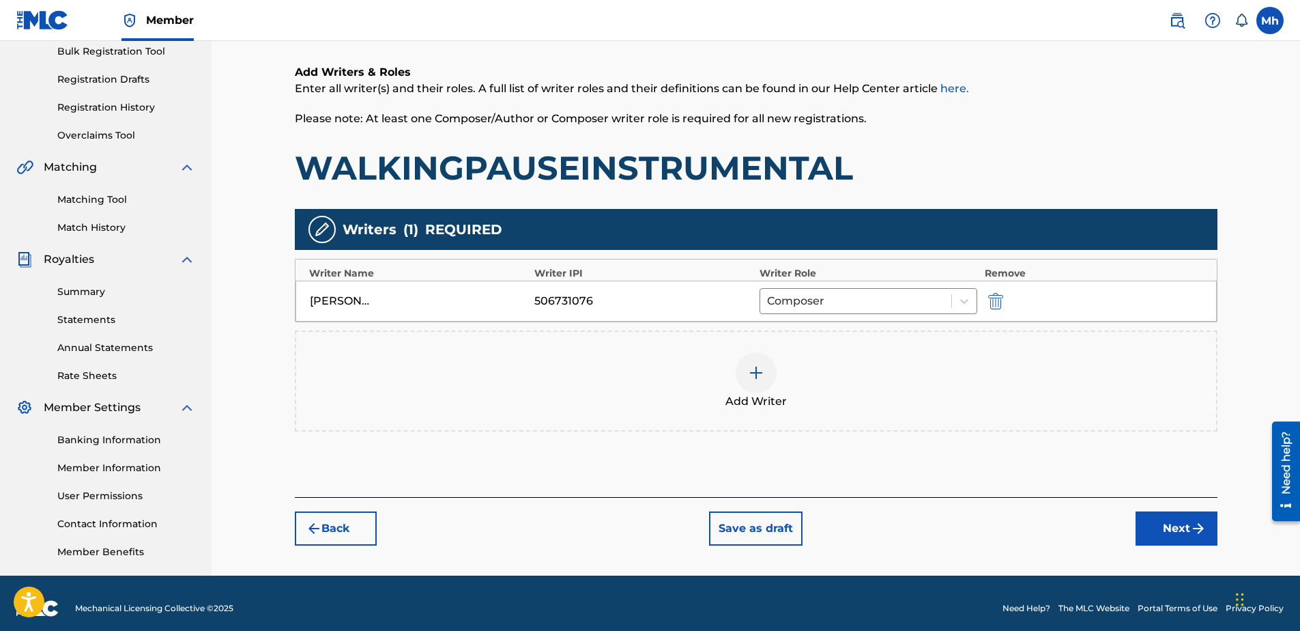
scroll to position [216, 0]
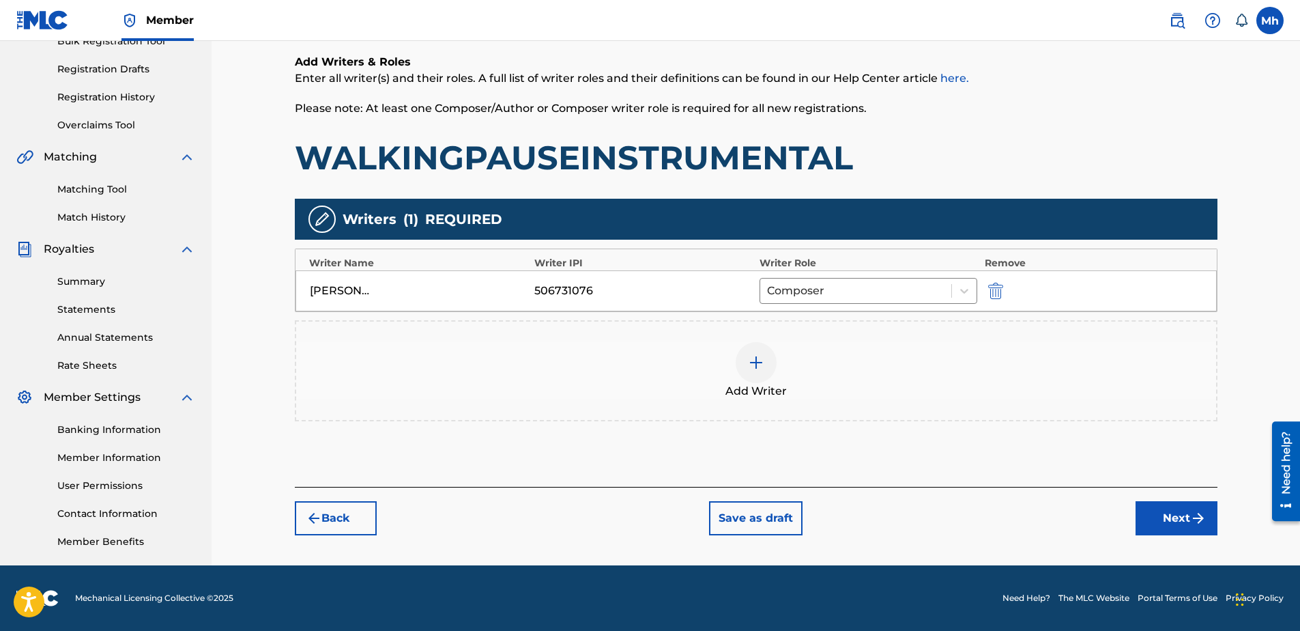
click at [1178, 517] on button "Next" at bounding box center [1177, 518] width 82 height 34
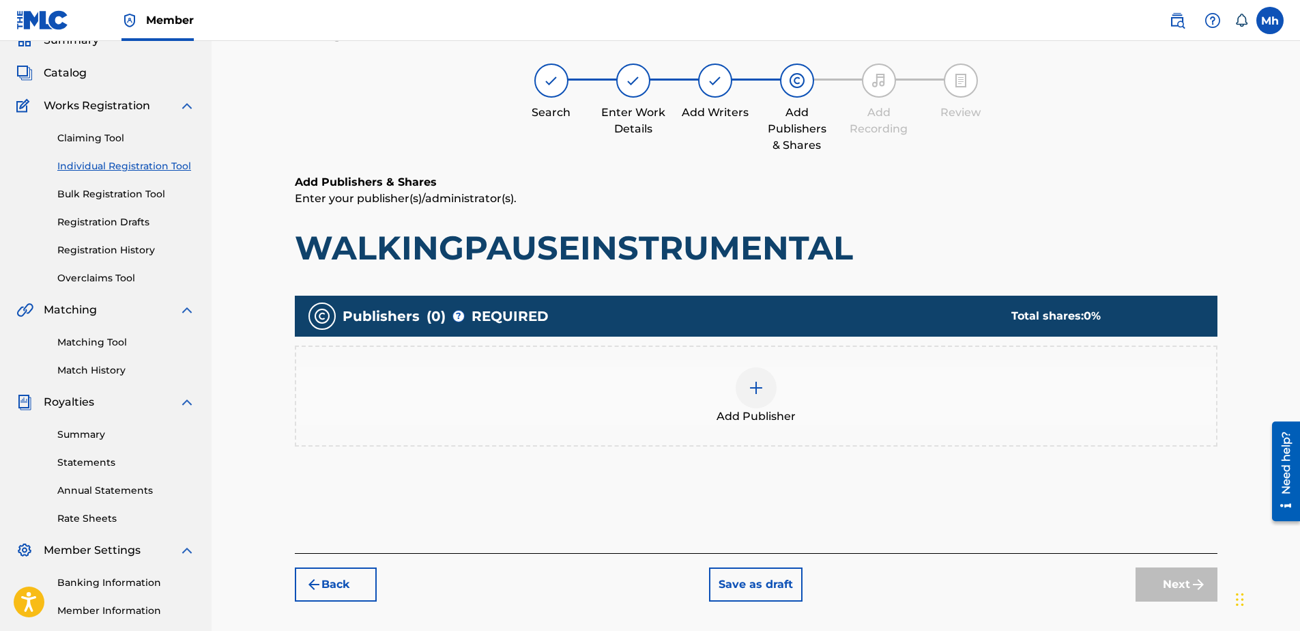
scroll to position [61, 0]
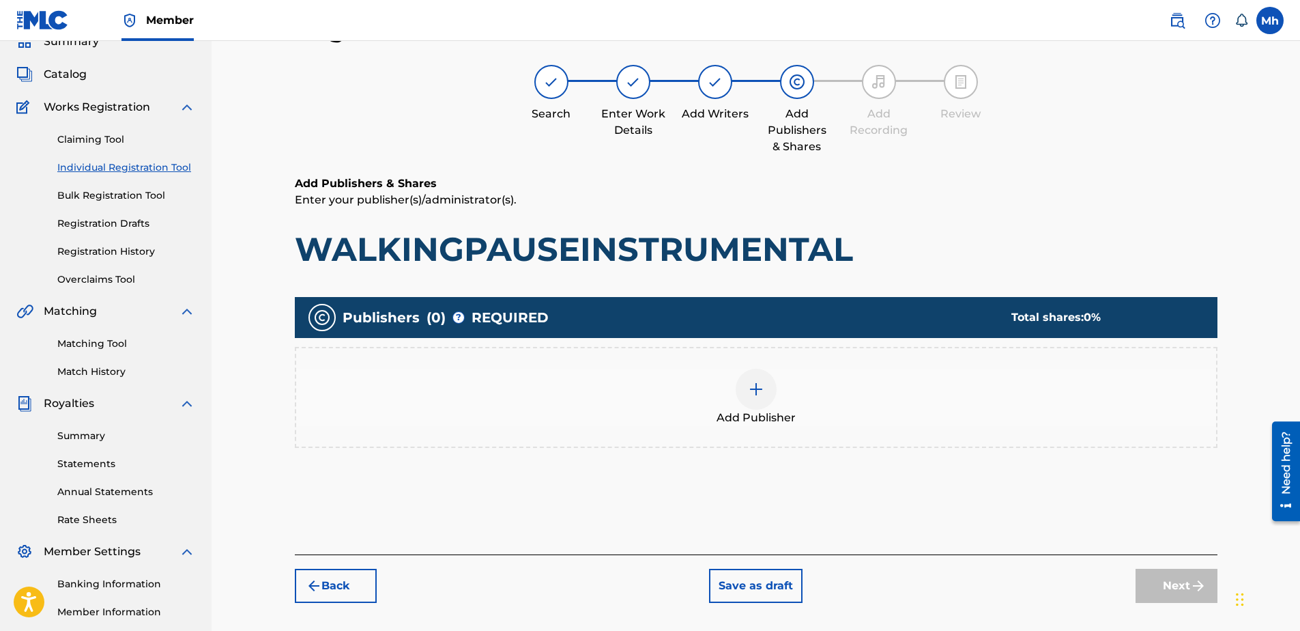
click at [751, 393] on img at bounding box center [756, 389] width 16 height 16
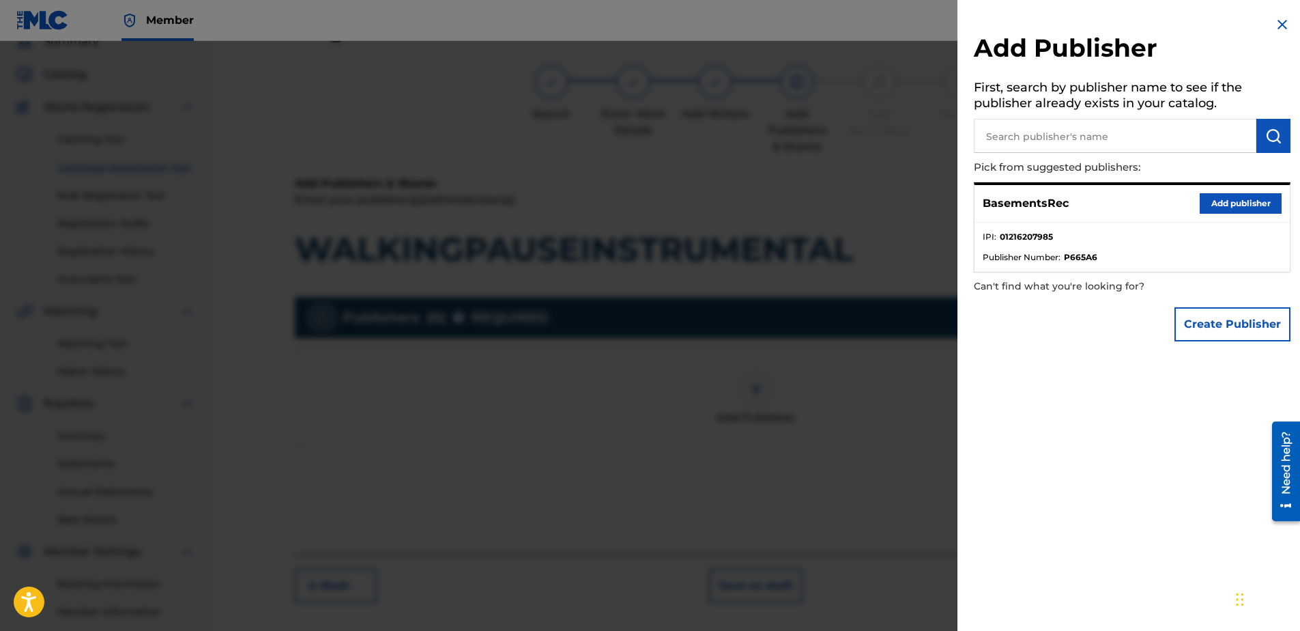
click at [1256, 201] on button "Add publisher" at bounding box center [1241, 203] width 82 height 20
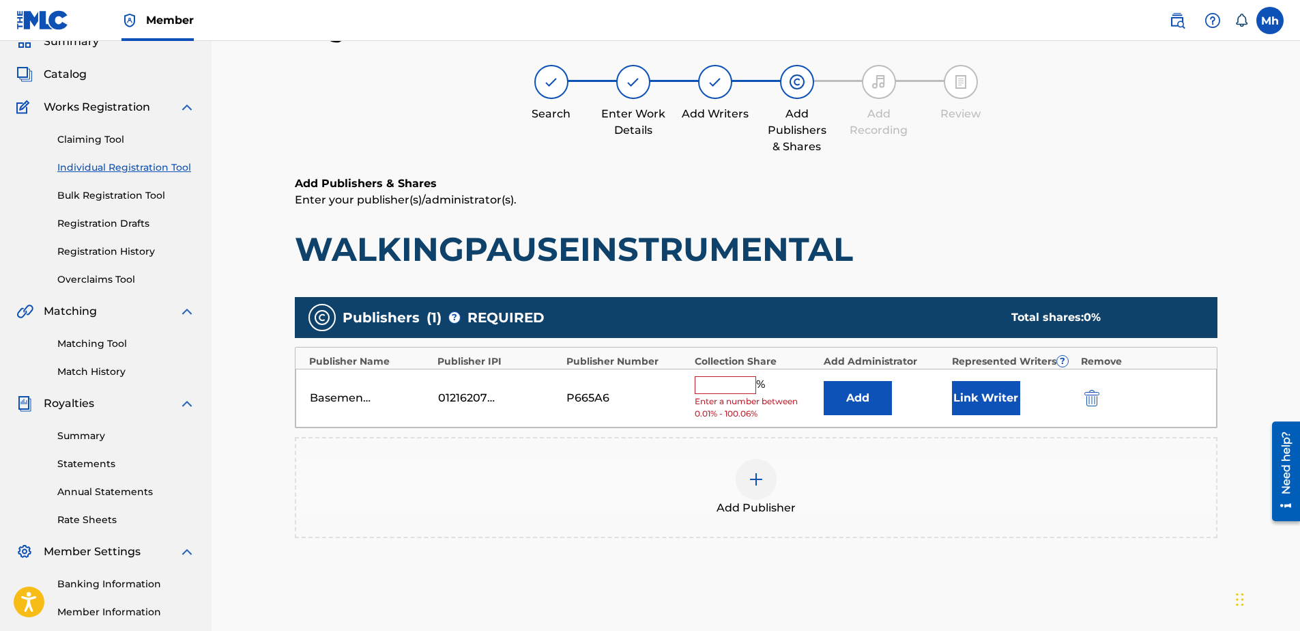
click at [741, 389] on input "text" at bounding box center [725, 385] width 61 height 18
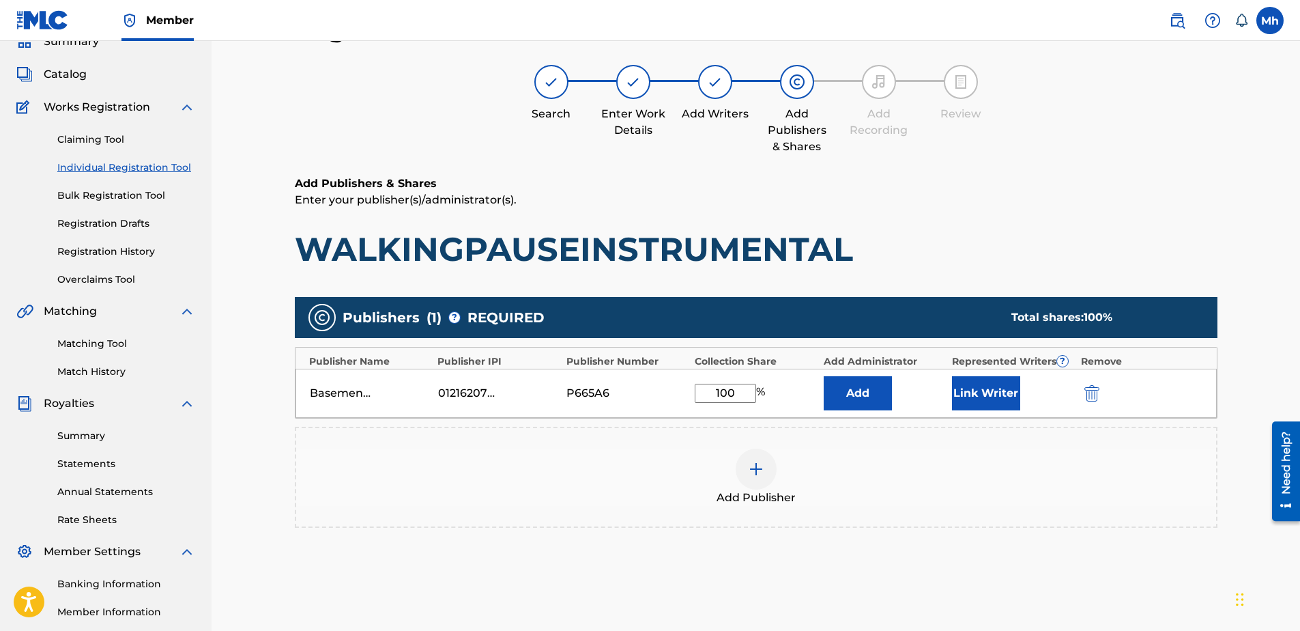
type input "100"
click at [999, 376] on button "Link Writer" at bounding box center [986, 393] width 68 height 34
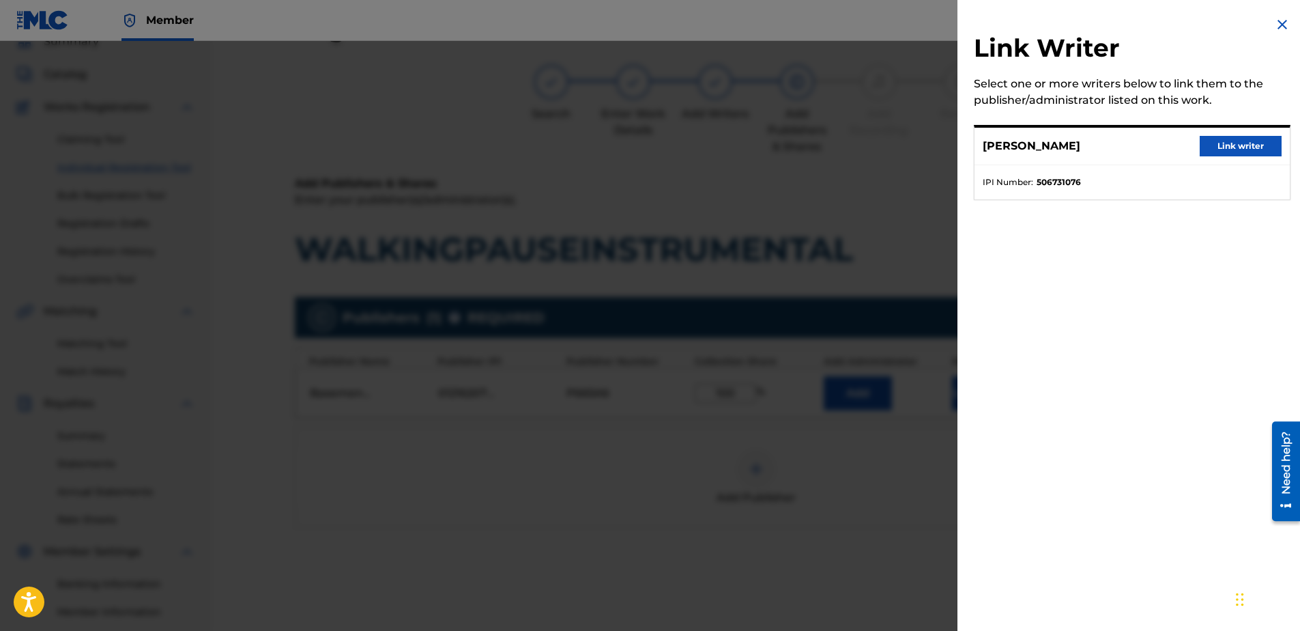
click at [1216, 146] on button "Link writer" at bounding box center [1241, 146] width 82 height 20
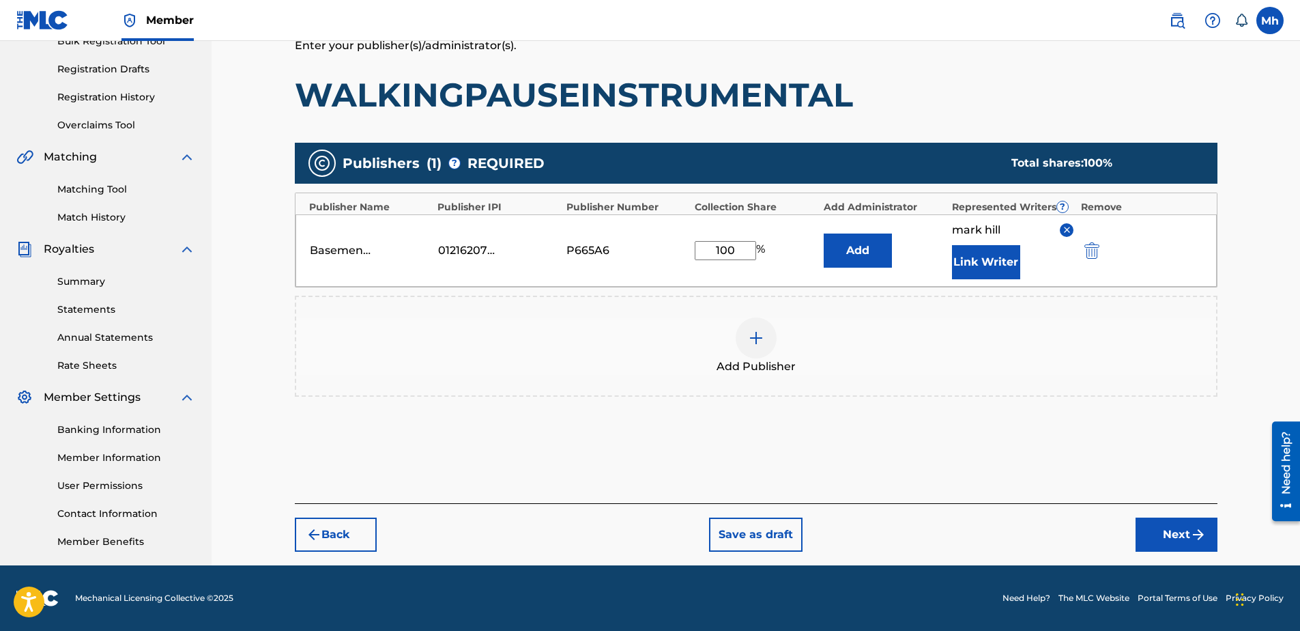
click at [1179, 526] on button "Next" at bounding box center [1177, 534] width 82 height 34
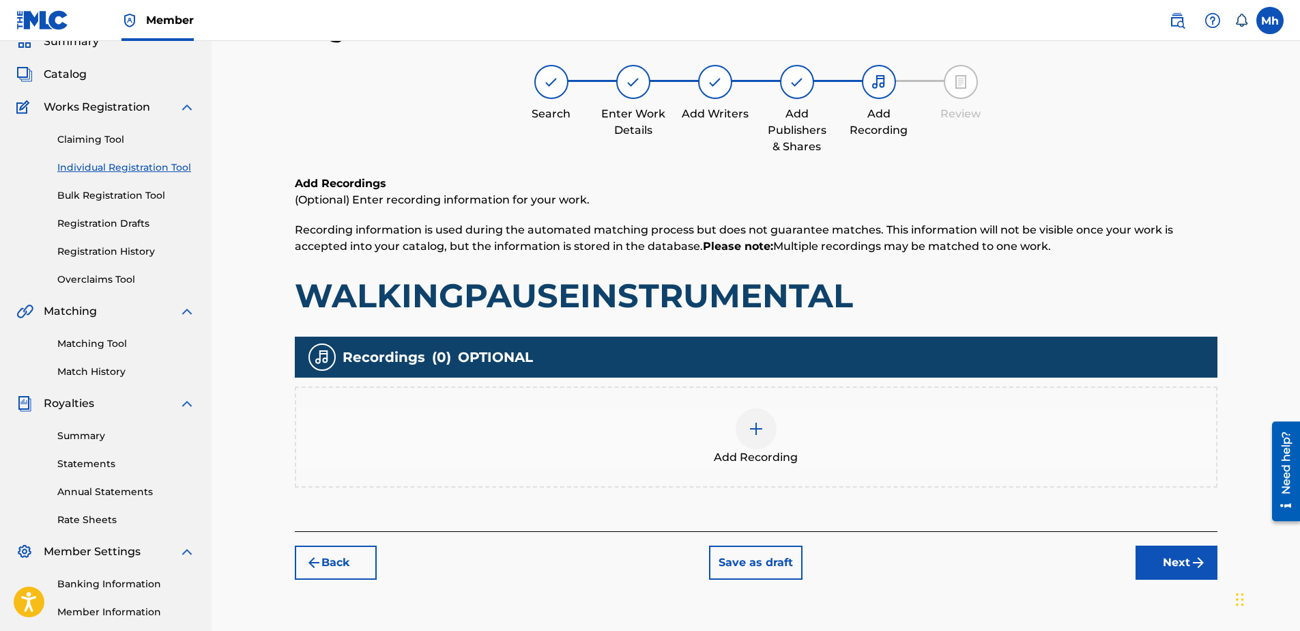
click at [753, 430] on img at bounding box center [756, 429] width 16 height 16
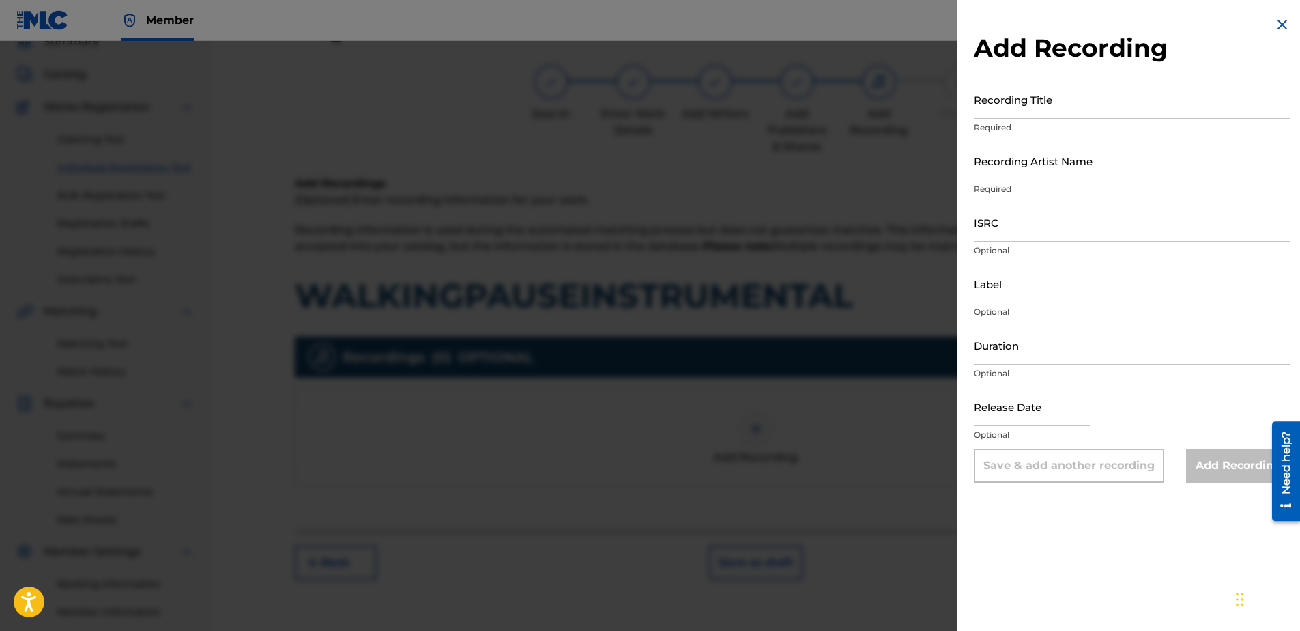
click at [1004, 106] on input "Recording Title" at bounding box center [1132, 99] width 317 height 39
type input "WalkingPauseInstrumental"
click at [1023, 177] on input "Recording Artist Name" at bounding box center [1132, 160] width 317 height 39
type input "LOMACKHILL5410 PRODUCTIONS"
type input "basementRec"
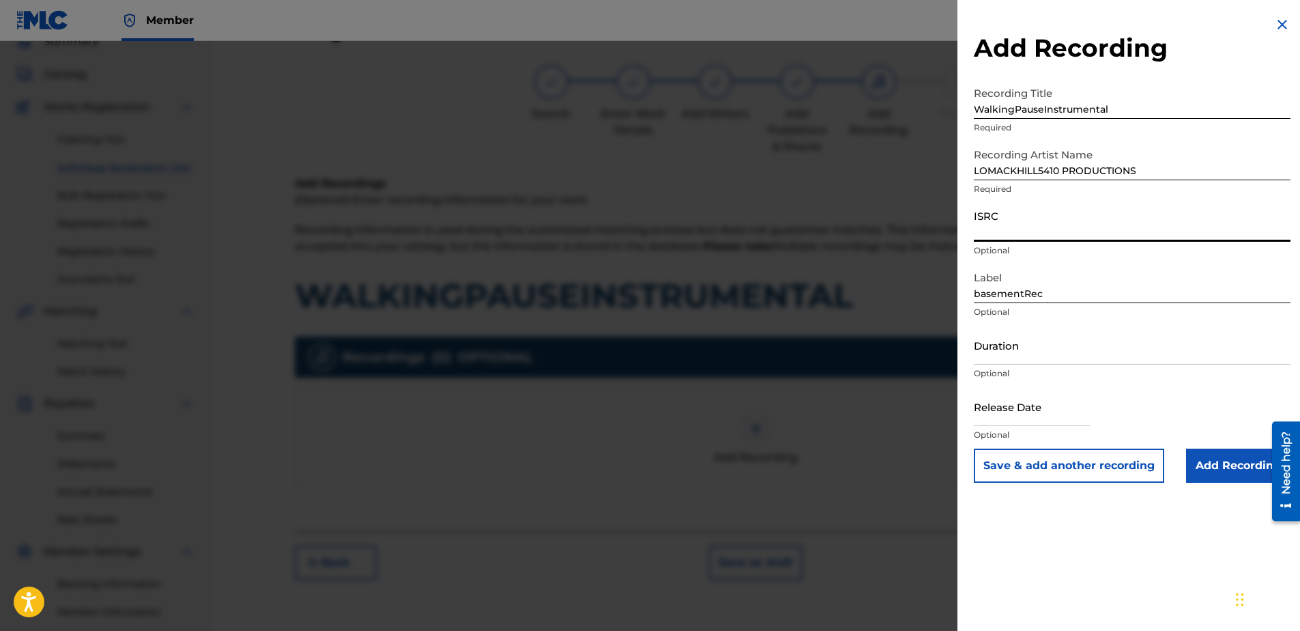
drag, startPoint x: 1057, startPoint y: 231, endPoint x: 1057, endPoint y: 242, distance: 11.6
click at [1057, 233] on input "ISRC" at bounding box center [1132, 222] width 317 height 39
type input "QT4EB2500175"
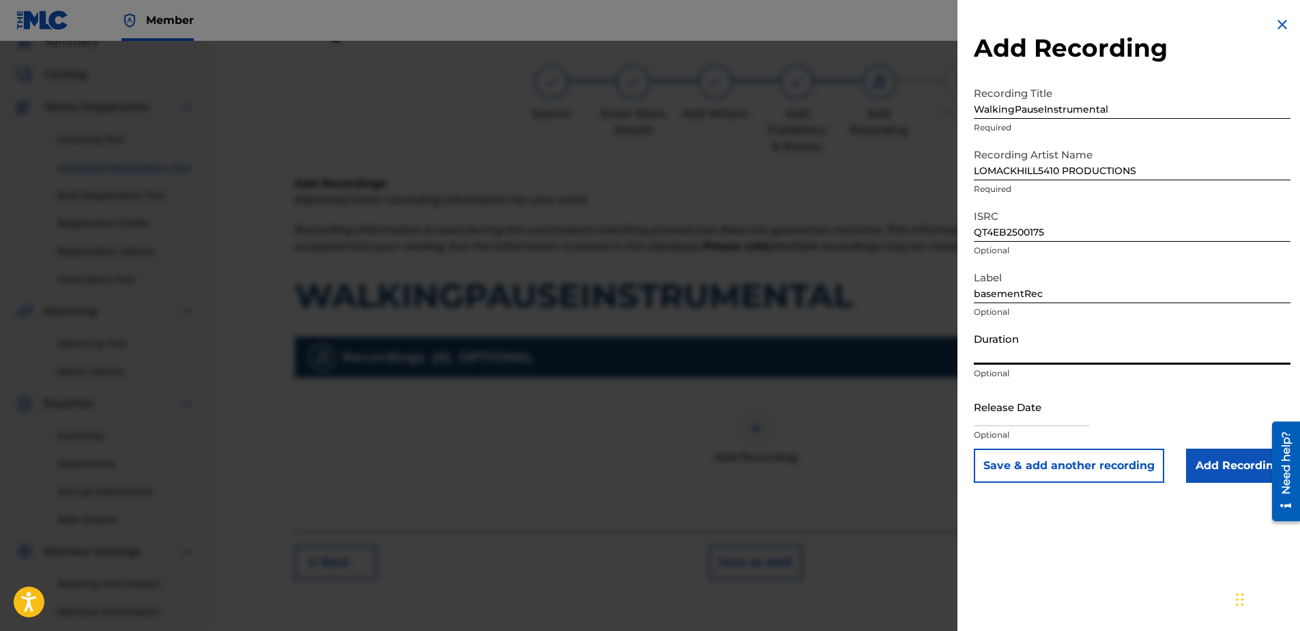
click at [1023, 361] on input "Duration" at bounding box center [1132, 345] width 317 height 39
type input "05:37"
click at [1226, 458] on input "Add Recording" at bounding box center [1238, 466] width 104 height 34
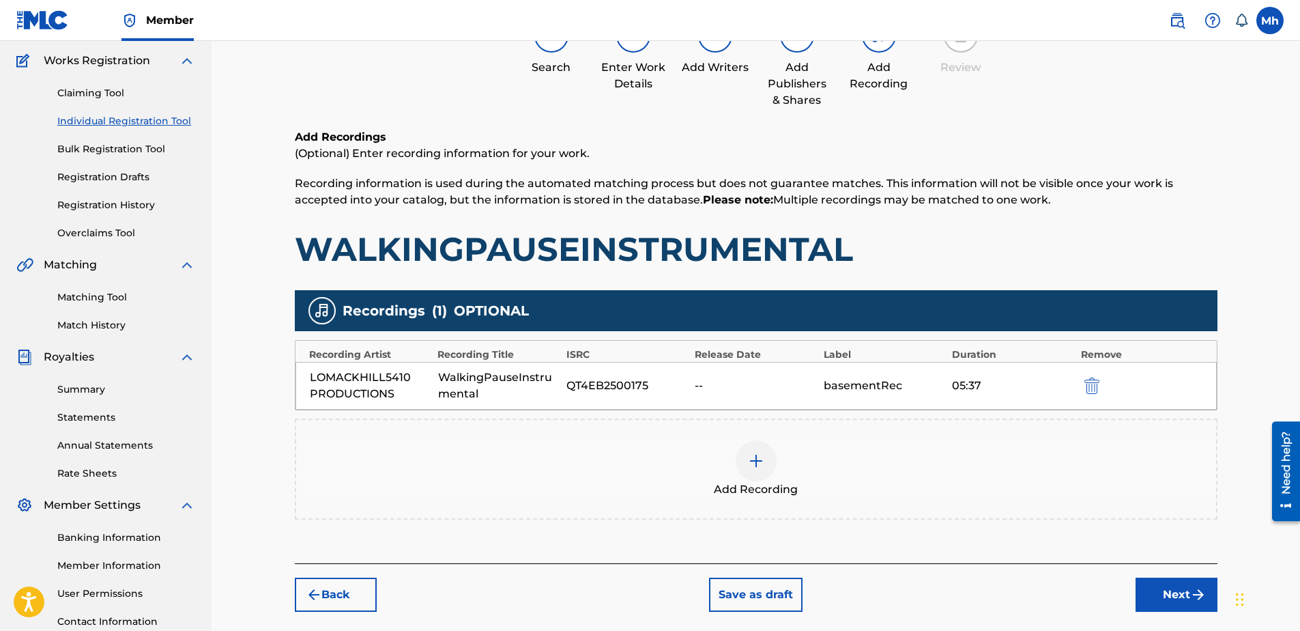
scroll to position [130, 0]
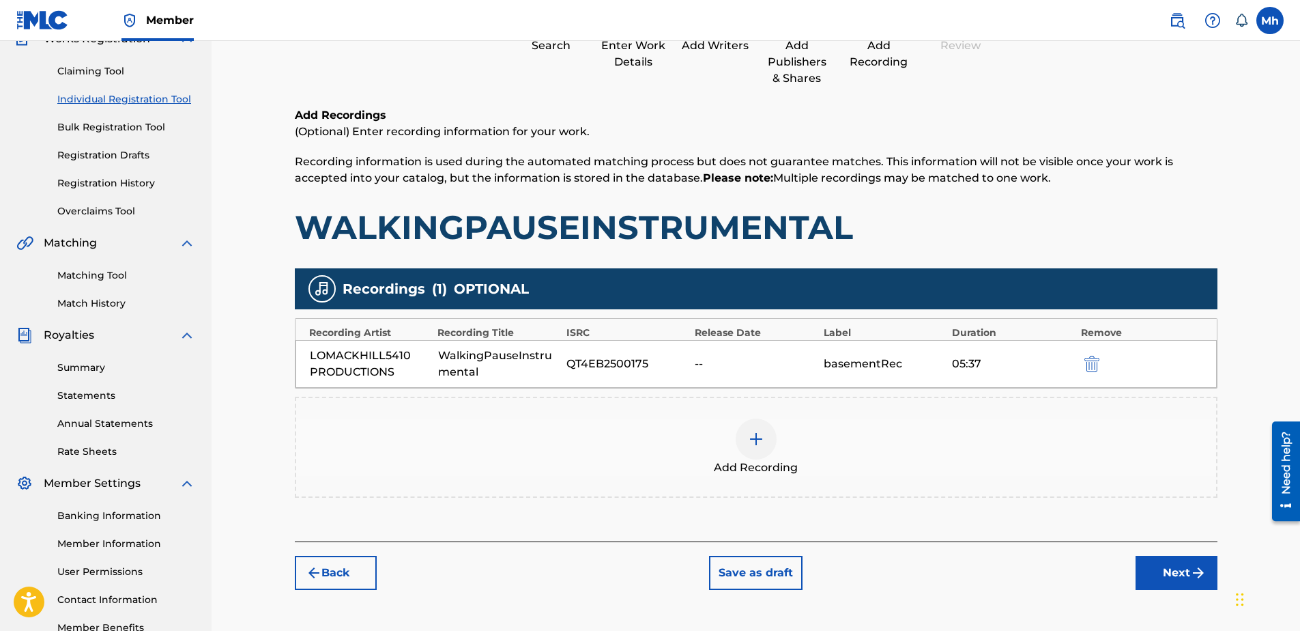
click at [1173, 566] on button "Next" at bounding box center [1177, 573] width 82 height 34
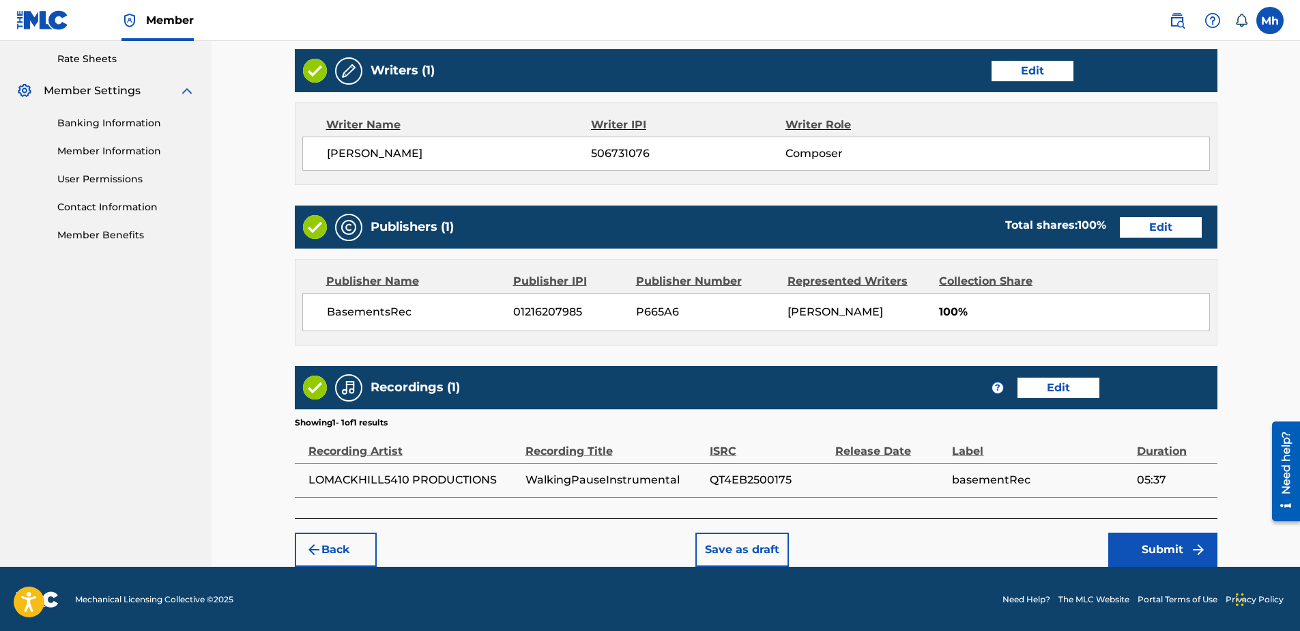
scroll to position [524, 0]
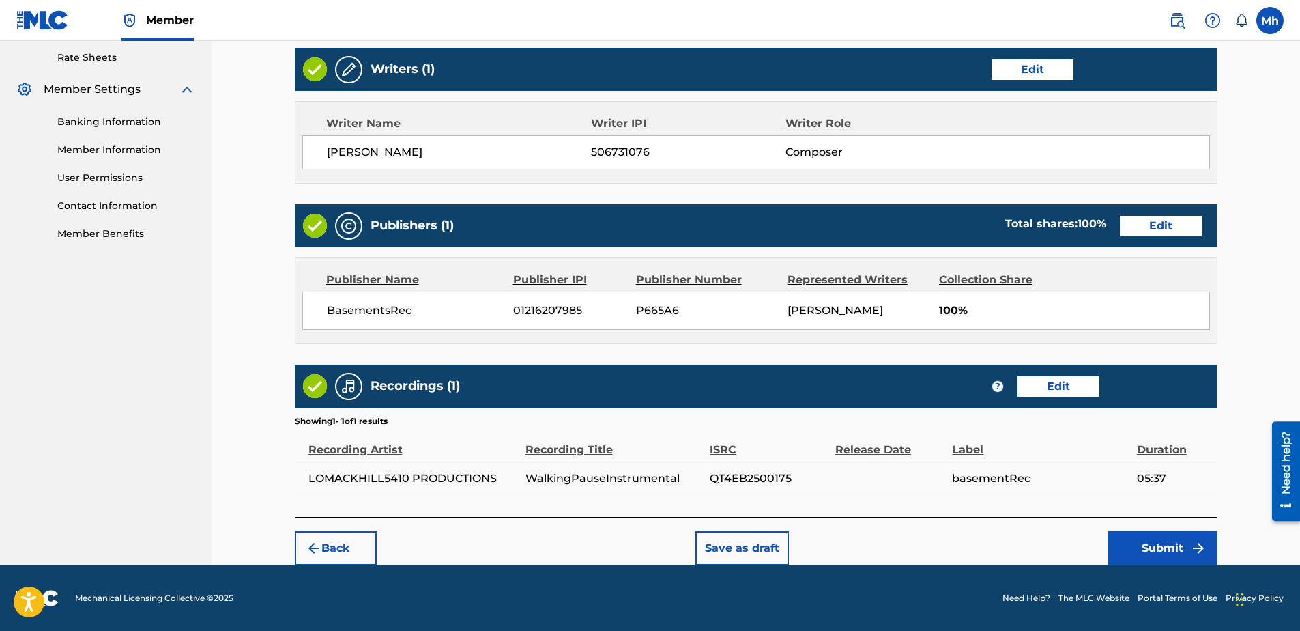
click at [752, 558] on button "Save as draft" at bounding box center [743, 548] width 94 height 34
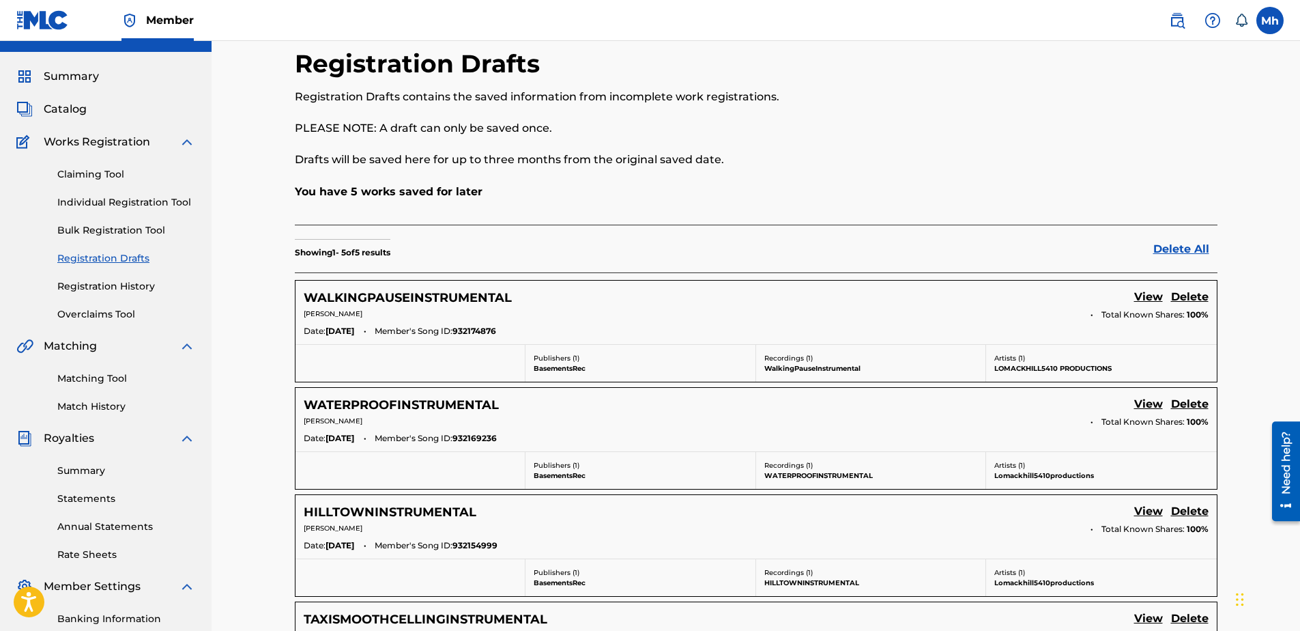
scroll to position [21, 0]
